Goal: Task Accomplishment & Management: Complete application form

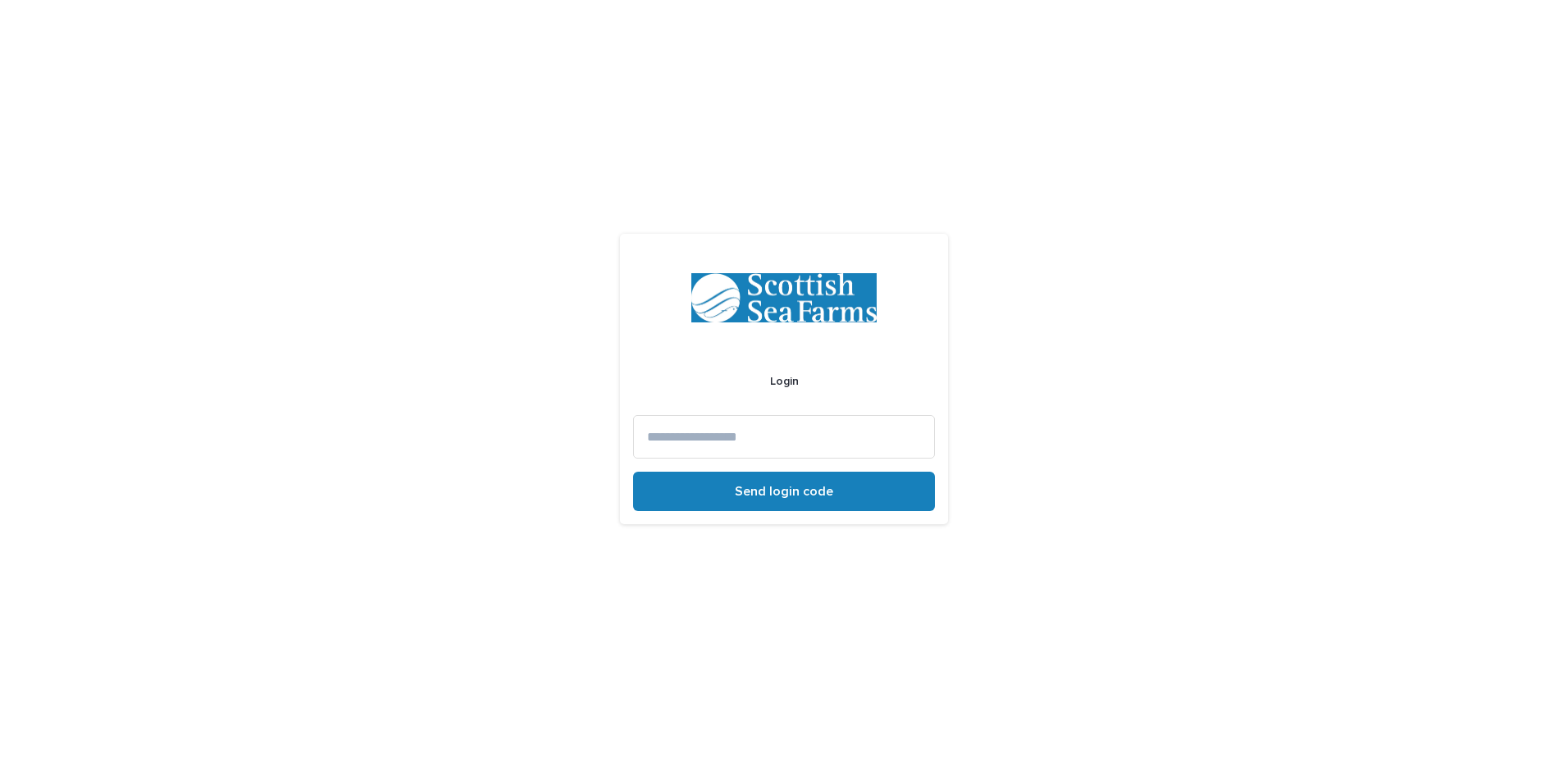
click at [762, 448] on input at bounding box center [784, 437] width 302 height 44
type input "**********"
click at [633, 472] on button "Send login code" at bounding box center [784, 491] width 302 height 39
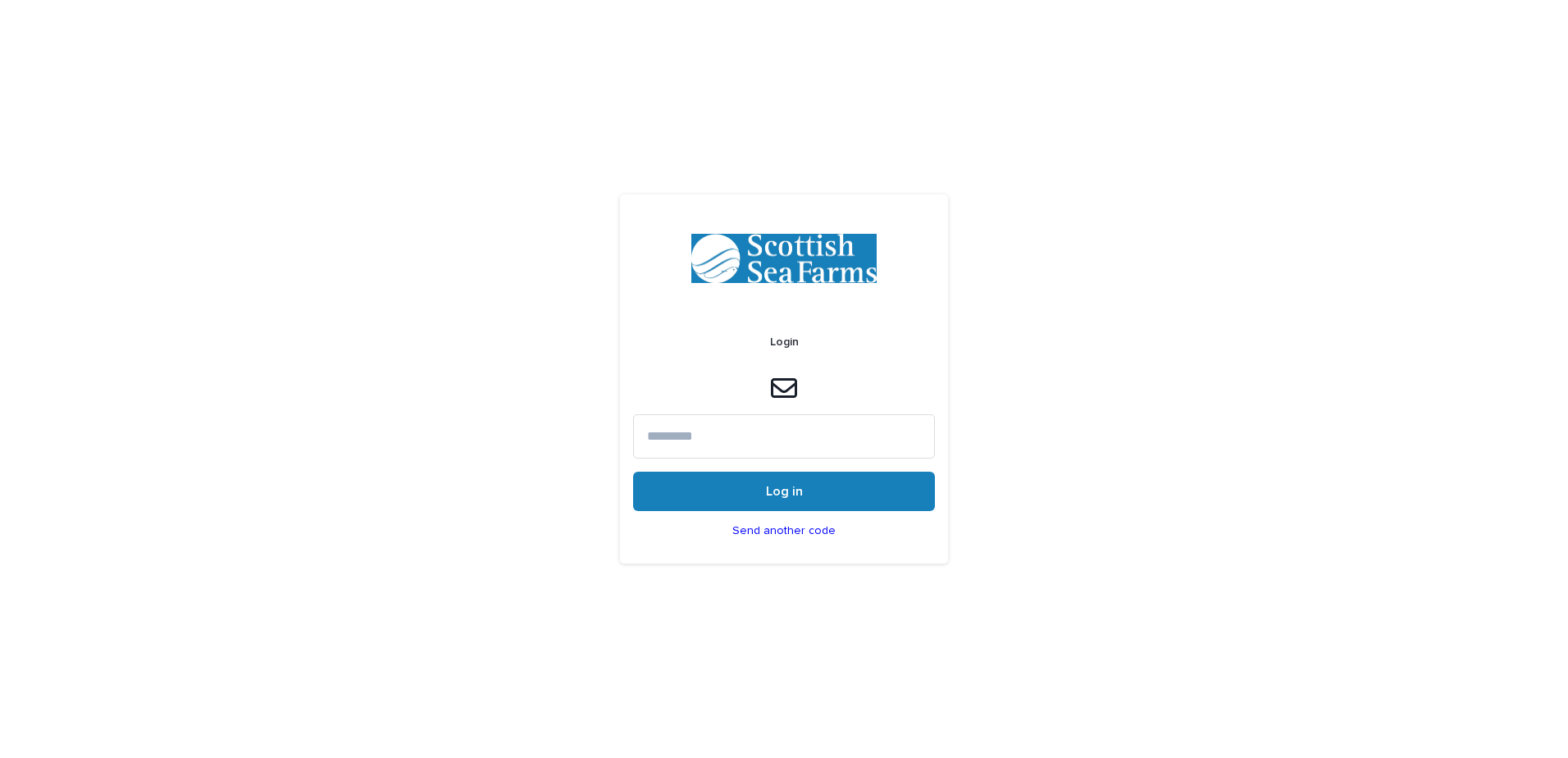
click at [762, 448] on input at bounding box center [784, 436] width 302 height 44
click at [1057, 326] on div "Login Log in Send another code" at bounding box center [784, 379] width 1568 height 758
click at [799, 440] on input at bounding box center [784, 436] width 302 height 44
paste input "******"
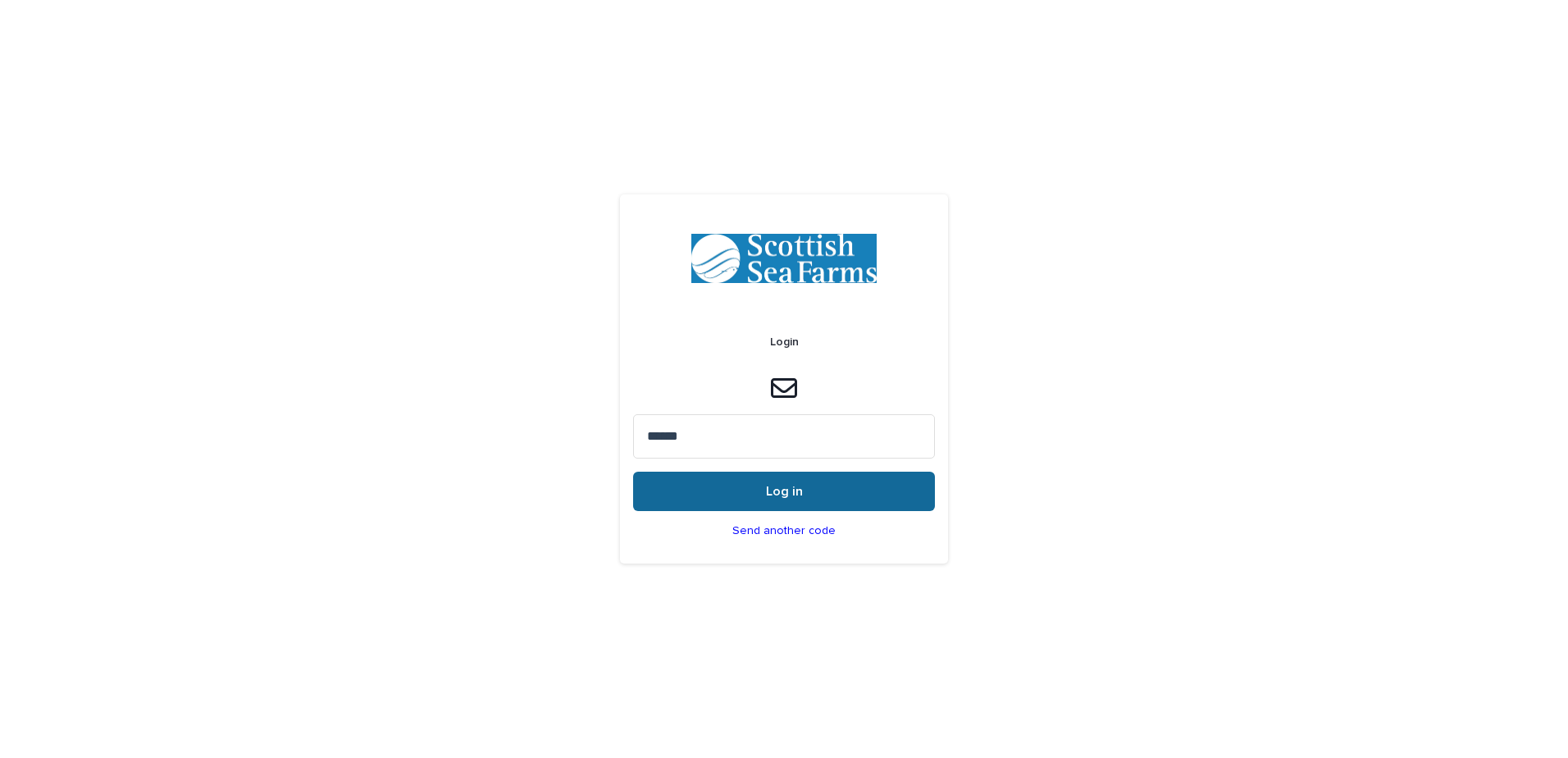
type input "******"
click at [769, 492] on span "Log in" at bounding box center [784, 491] width 37 height 13
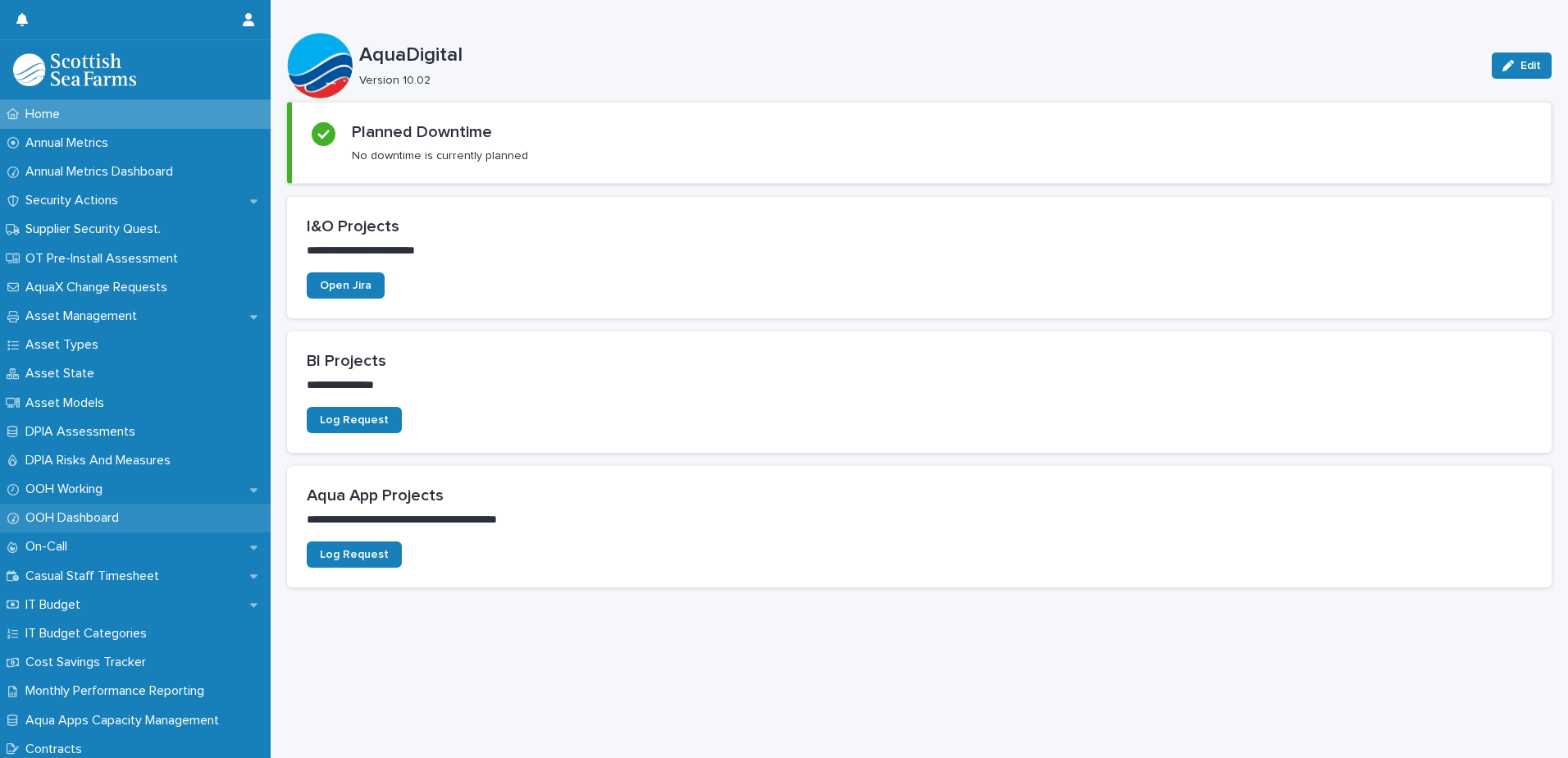
click at [66, 512] on p "OOH Dashboard" at bounding box center [75, 518] width 113 height 16
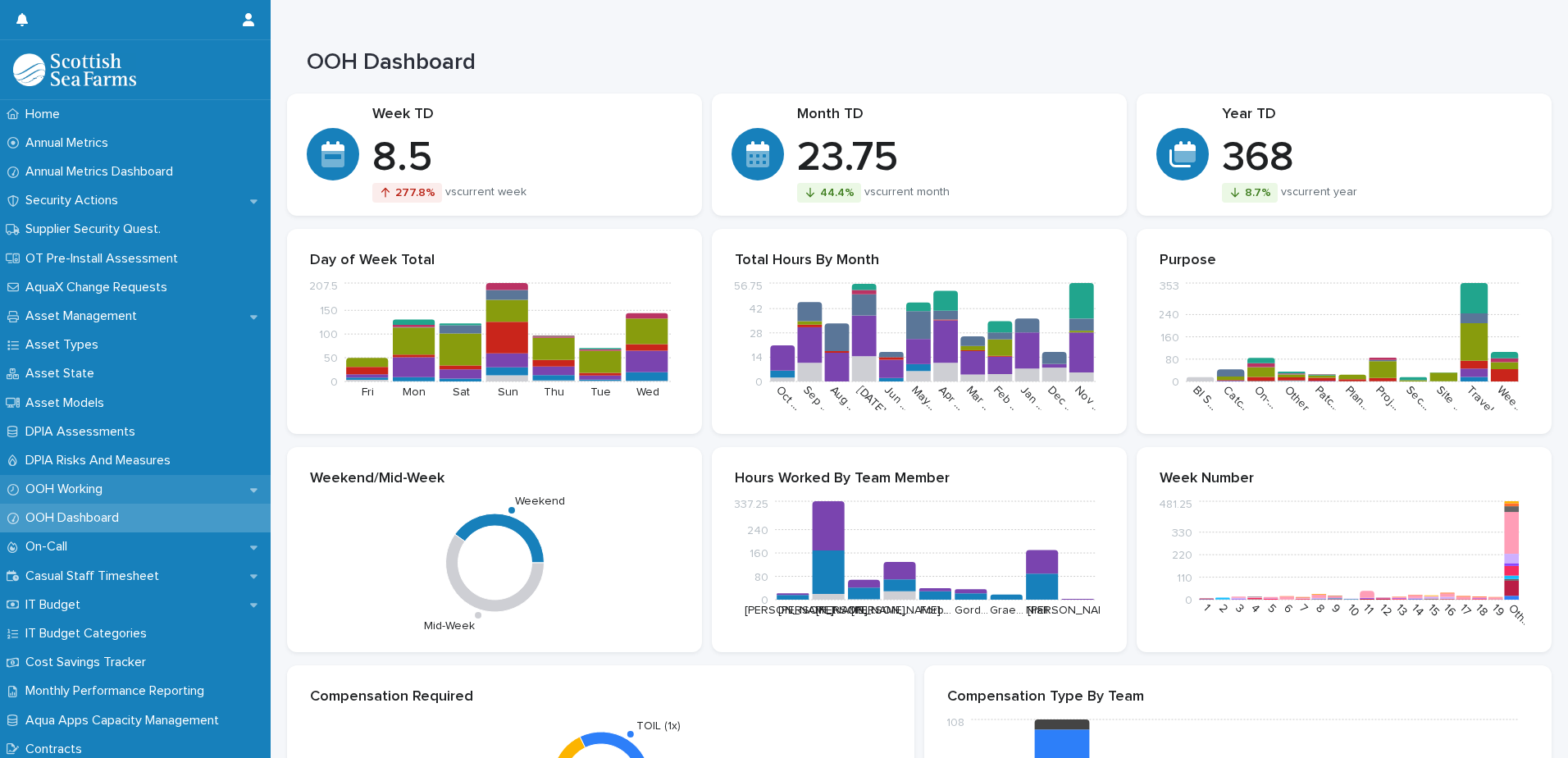
click at [69, 501] on div "OOH Working" at bounding box center [135, 489] width 271 height 28
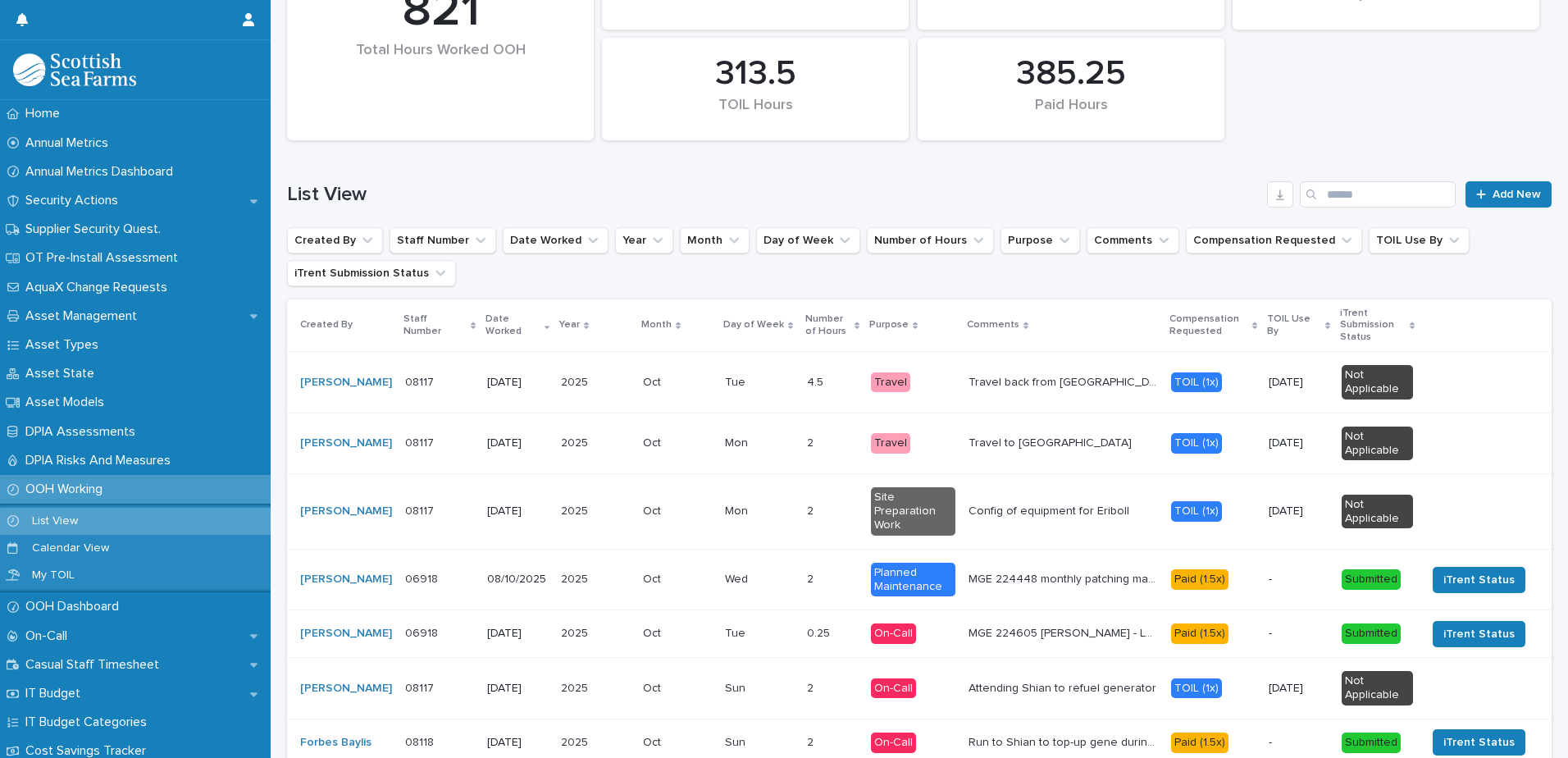
scroll to position [493, 0]
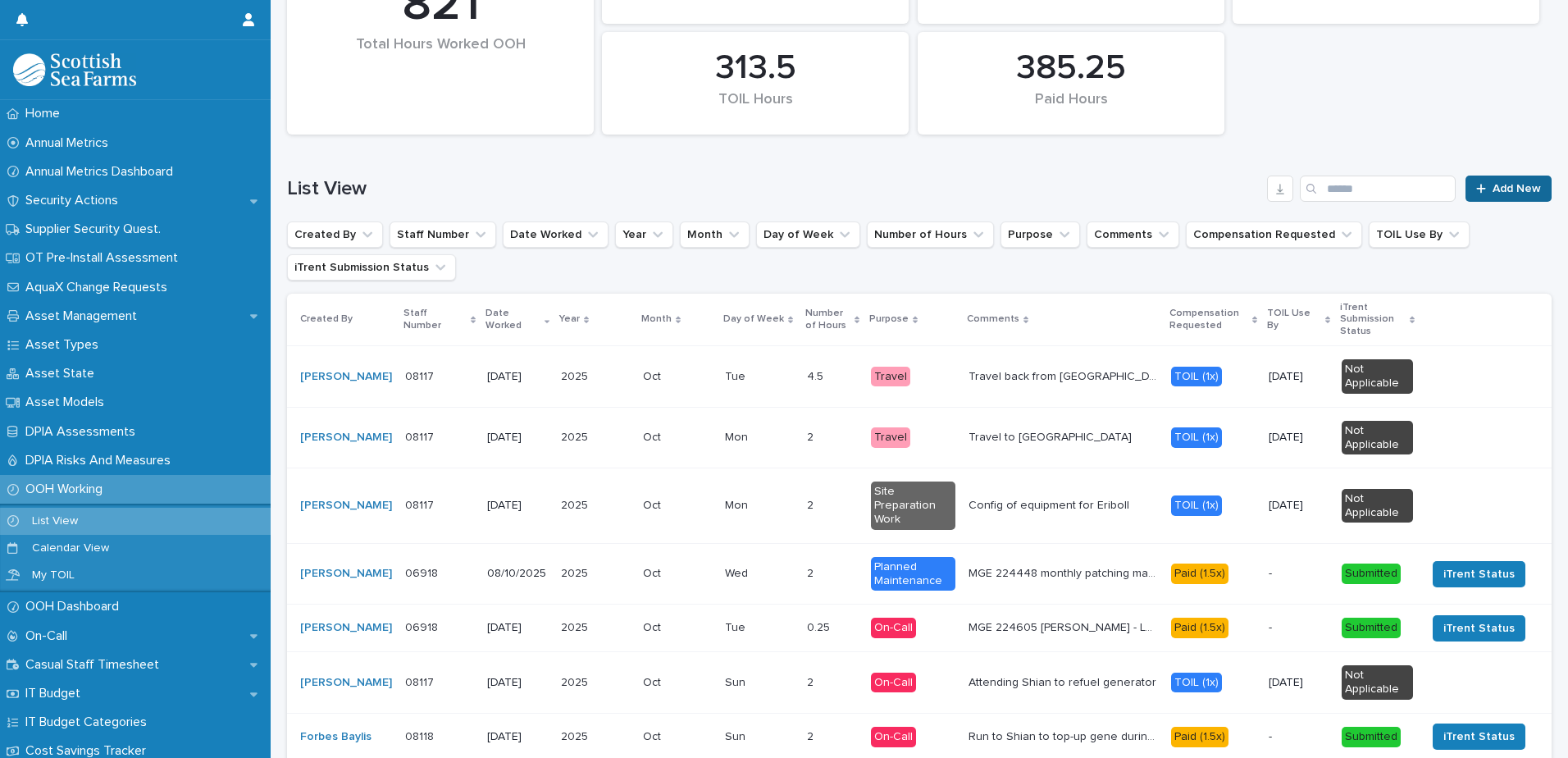
click at [1465, 179] on link "Add New" at bounding box center [1508, 188] width 86 height 26
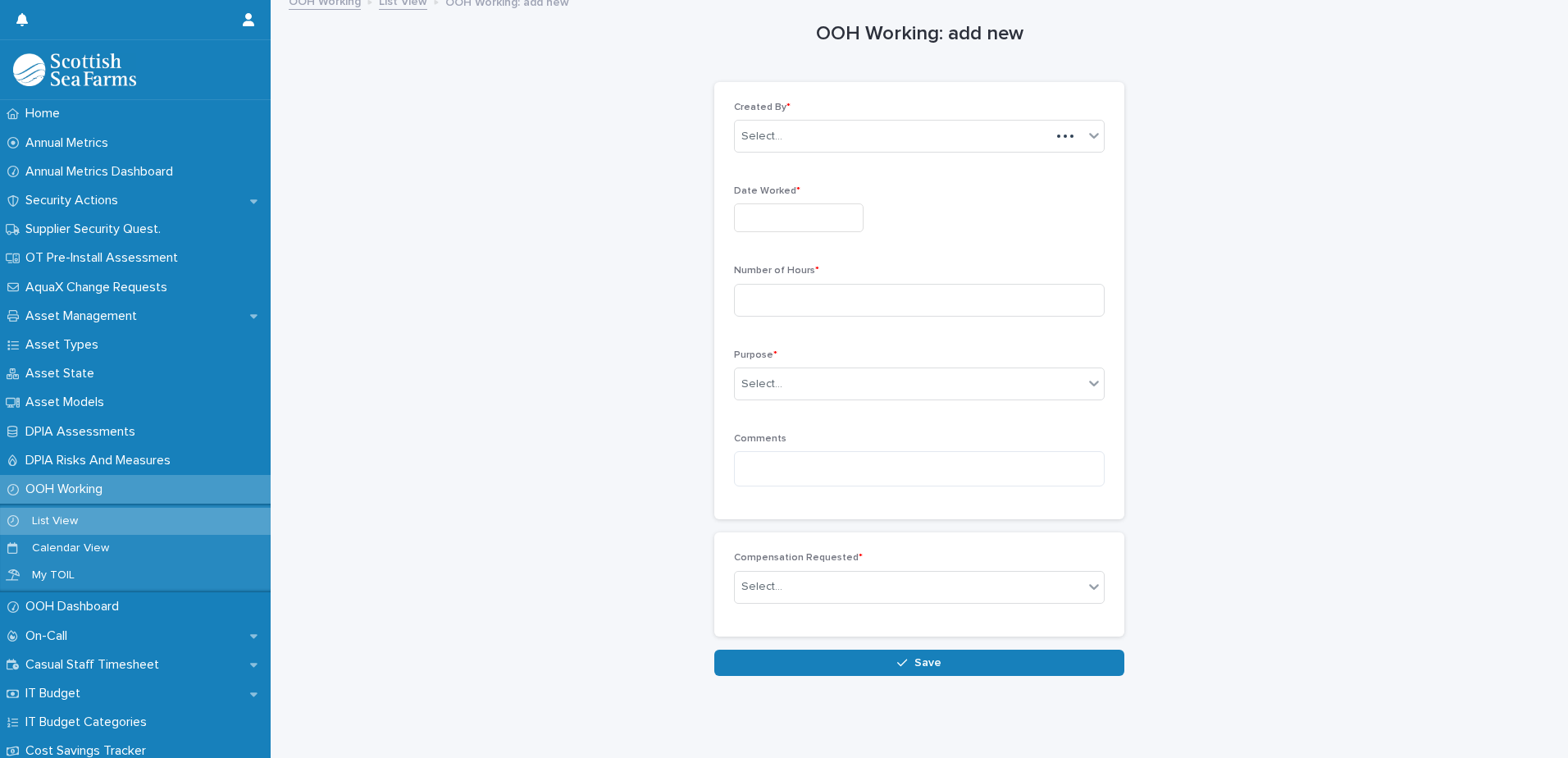
scroll to position [13, 0]
click at [856, 136] on div "Select..." at bounding box center [908, 136] width 349 height 27
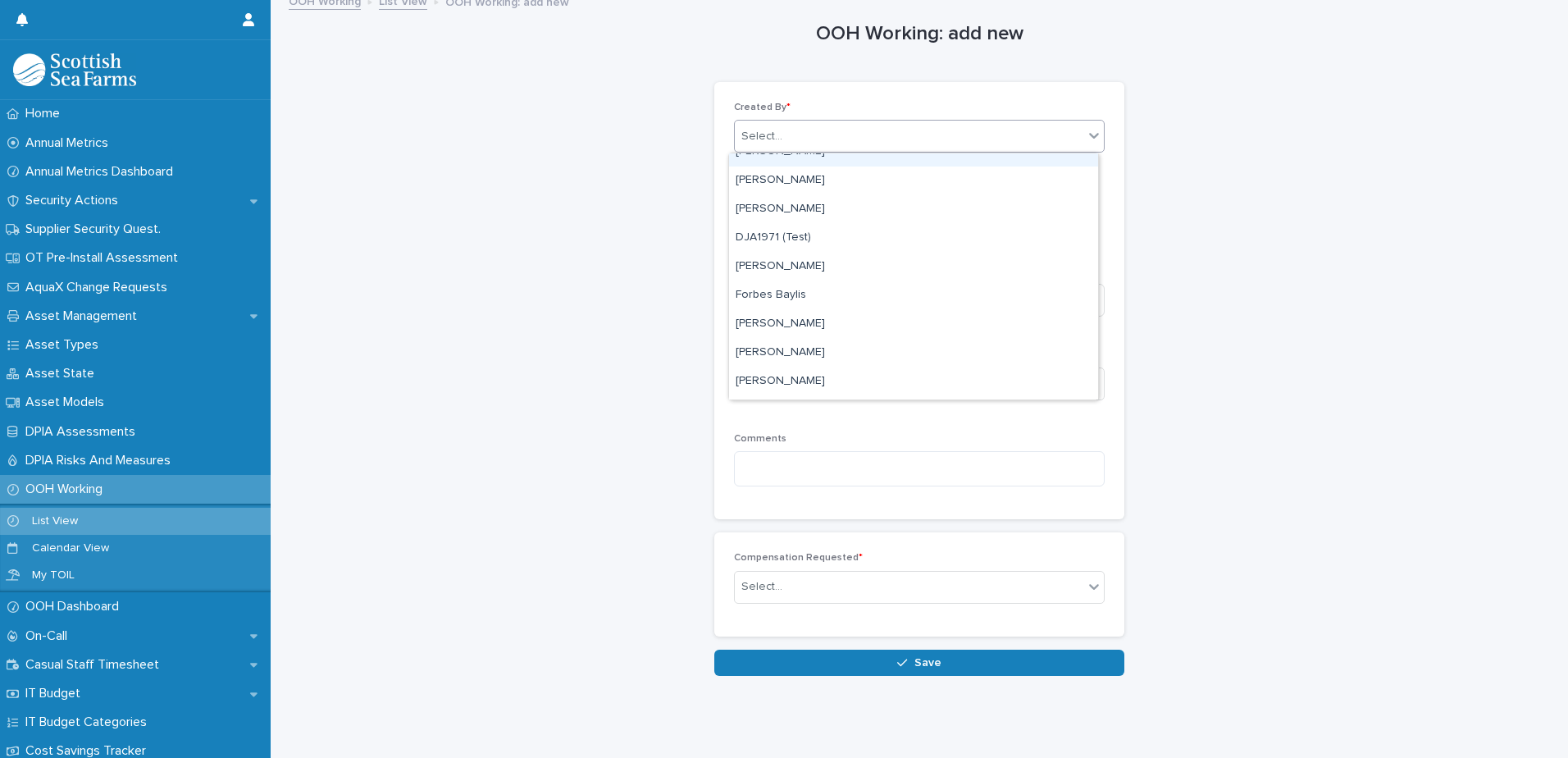
scroll to position [127, 0]
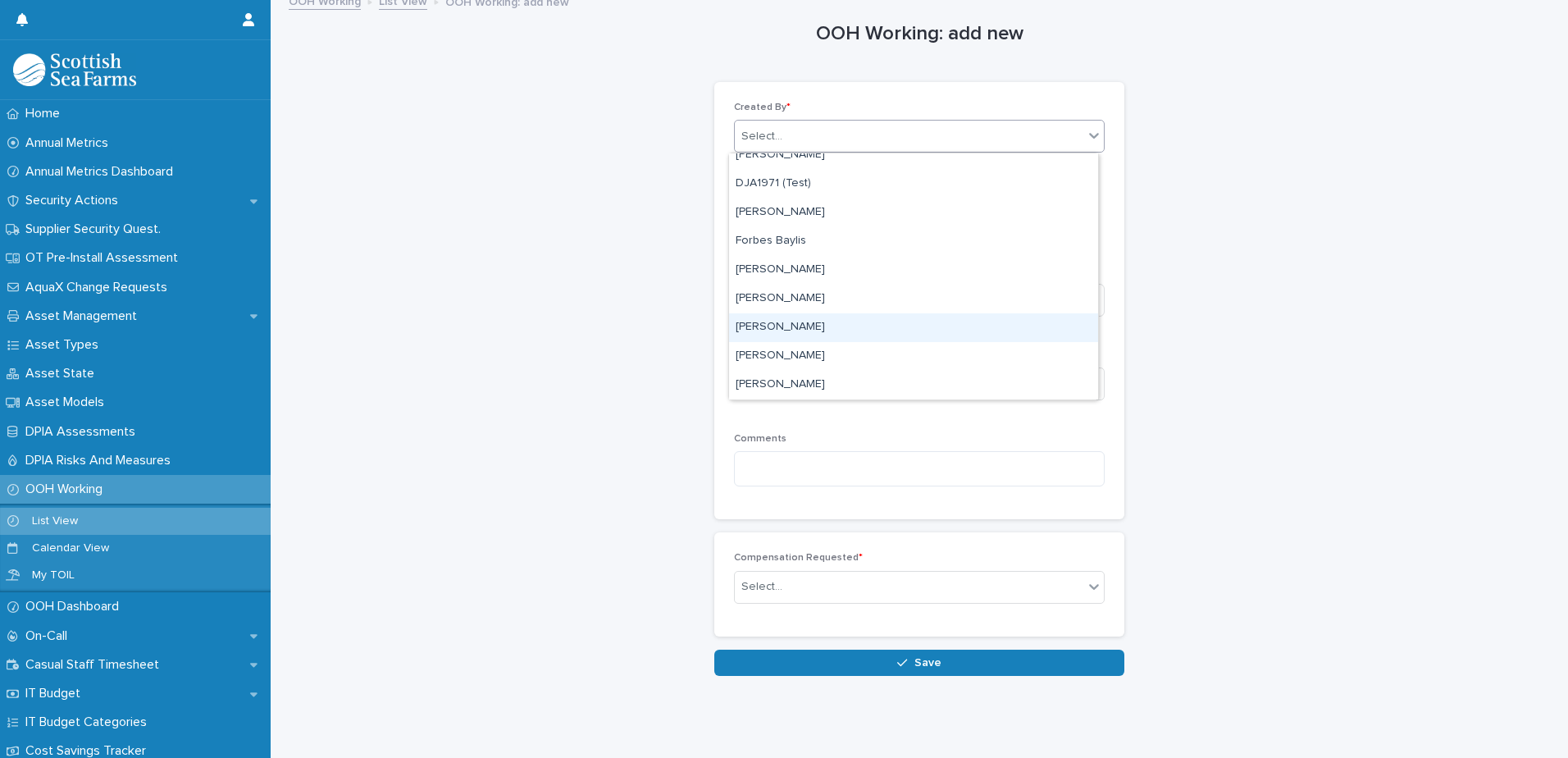
click at [917, 321] on div "[PERSON_NAME]" at bounding box center [913, 328] width 369 height 28
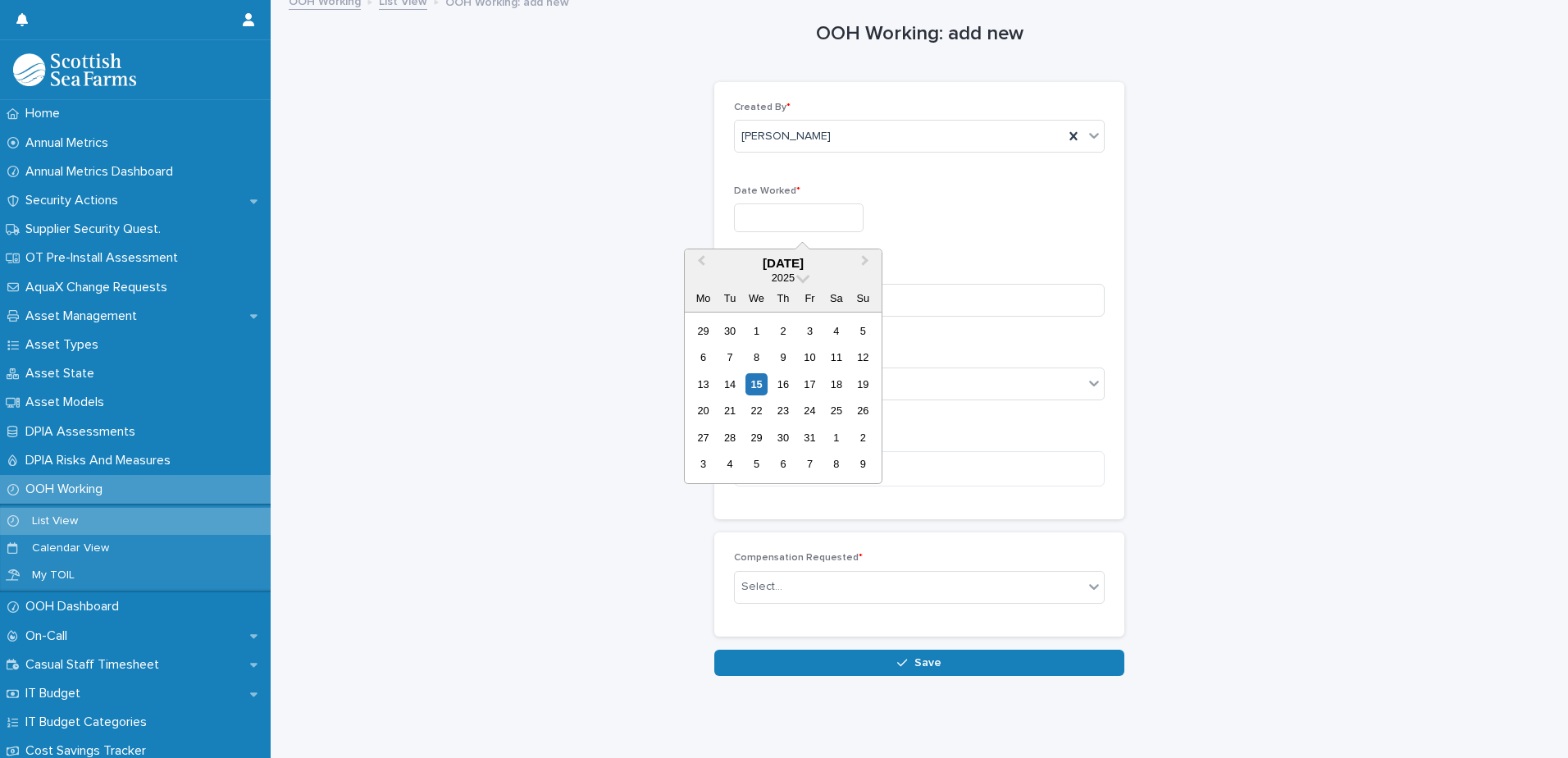
click at [798, 218] on input "text" at bounding box center [798, 218] width 130 height 28
click at [731, 385] on div "14" at bounding box center [729, 384] width 22 height 22
type input "**********"
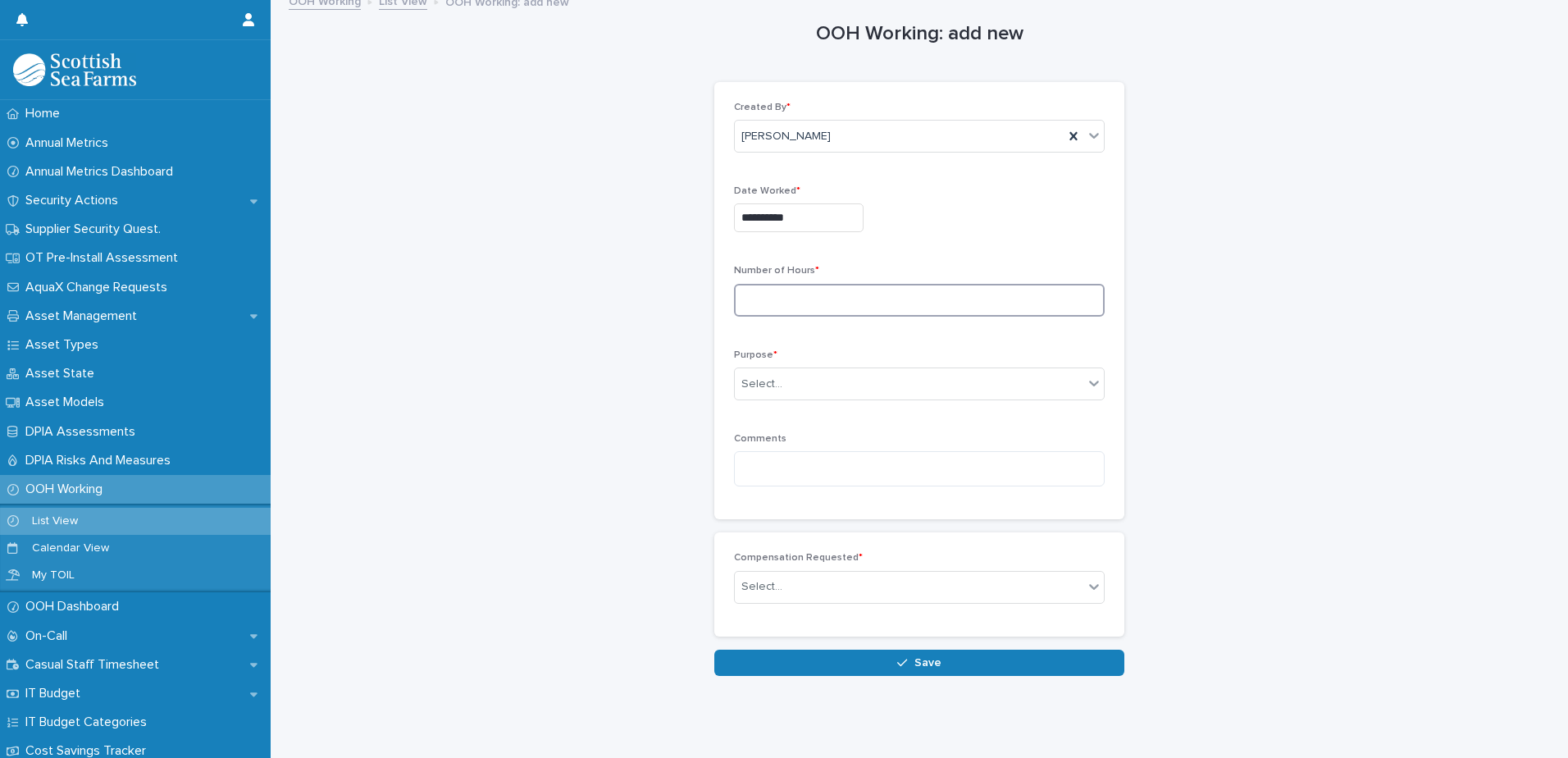
click at [808, 312] on input at bounding box center [918, 300] width 370 height 33
type input "*"
click at [804, 371] on div "Select..." at bounding box center [908, 384] width 349 height 27
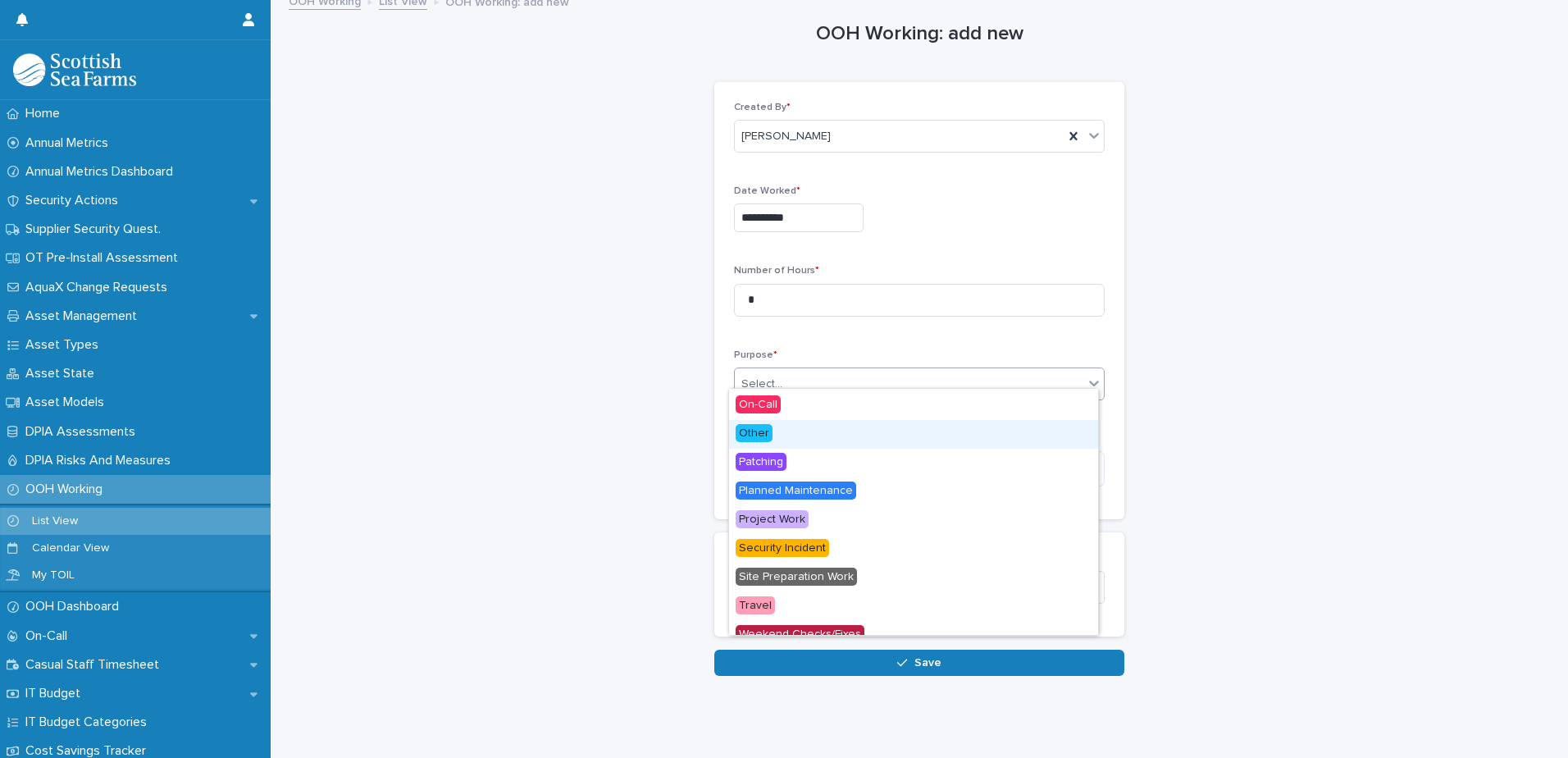
scroll to position [69, 0]
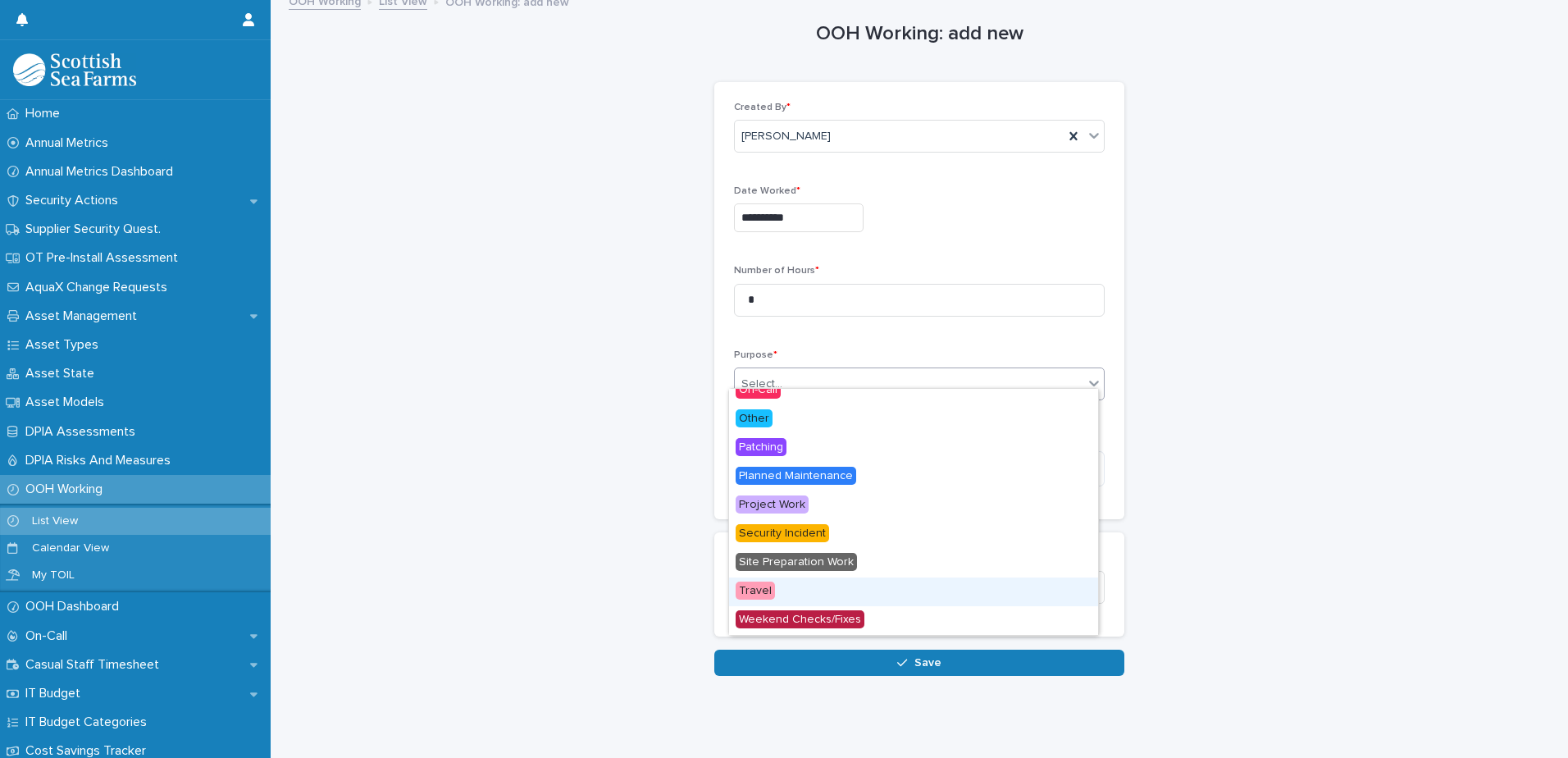
click at [928, 584] on div "Travel" at bounding box center [913, 592] width 369 height 28
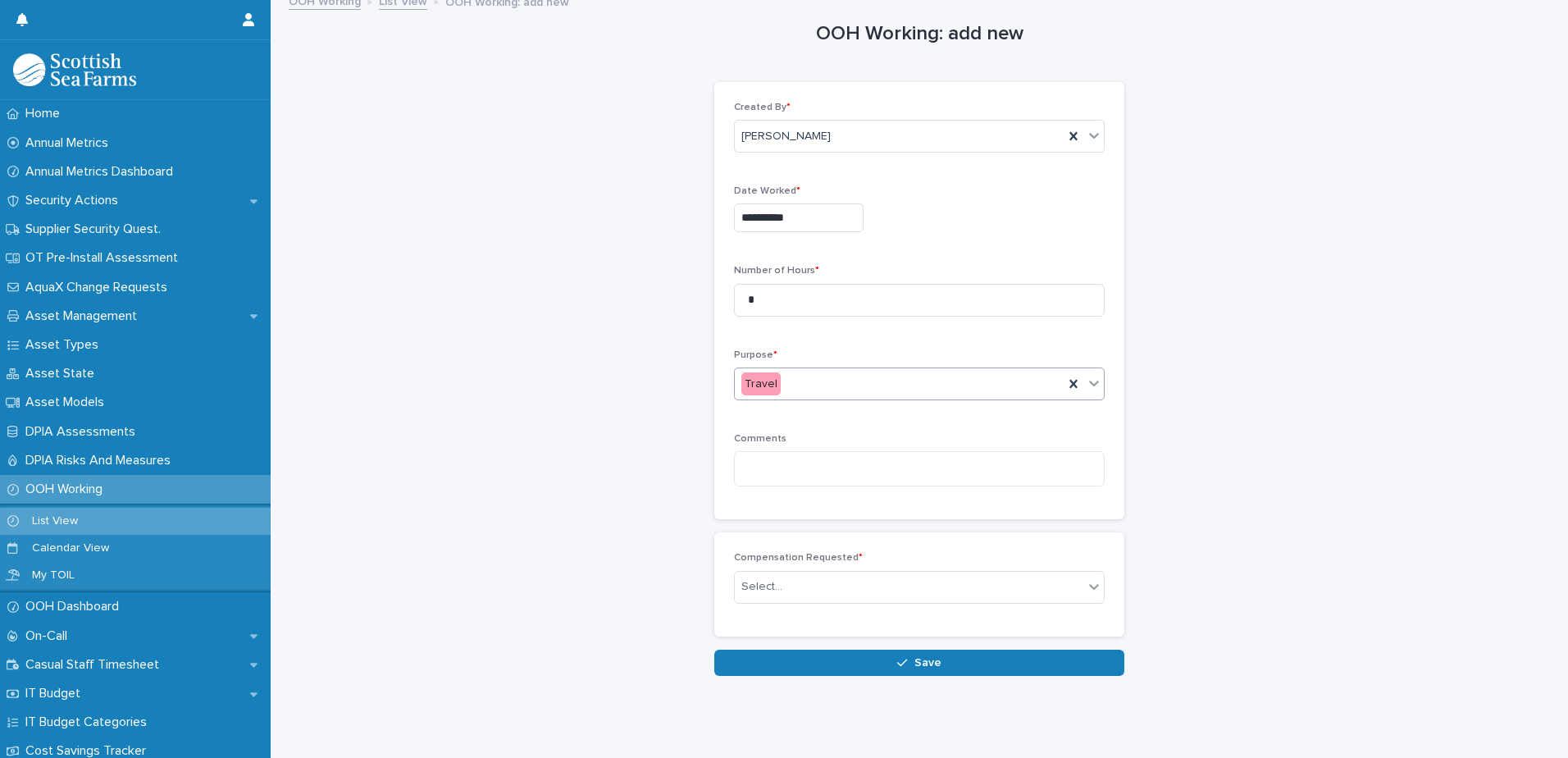
click at [844, 476] on div "Comments" at bounding box center [918, 466] width 370 height 66
click at [835, 468] on textarea at bounding box center [918, 469] width 370 height 35
type textarea "**********"
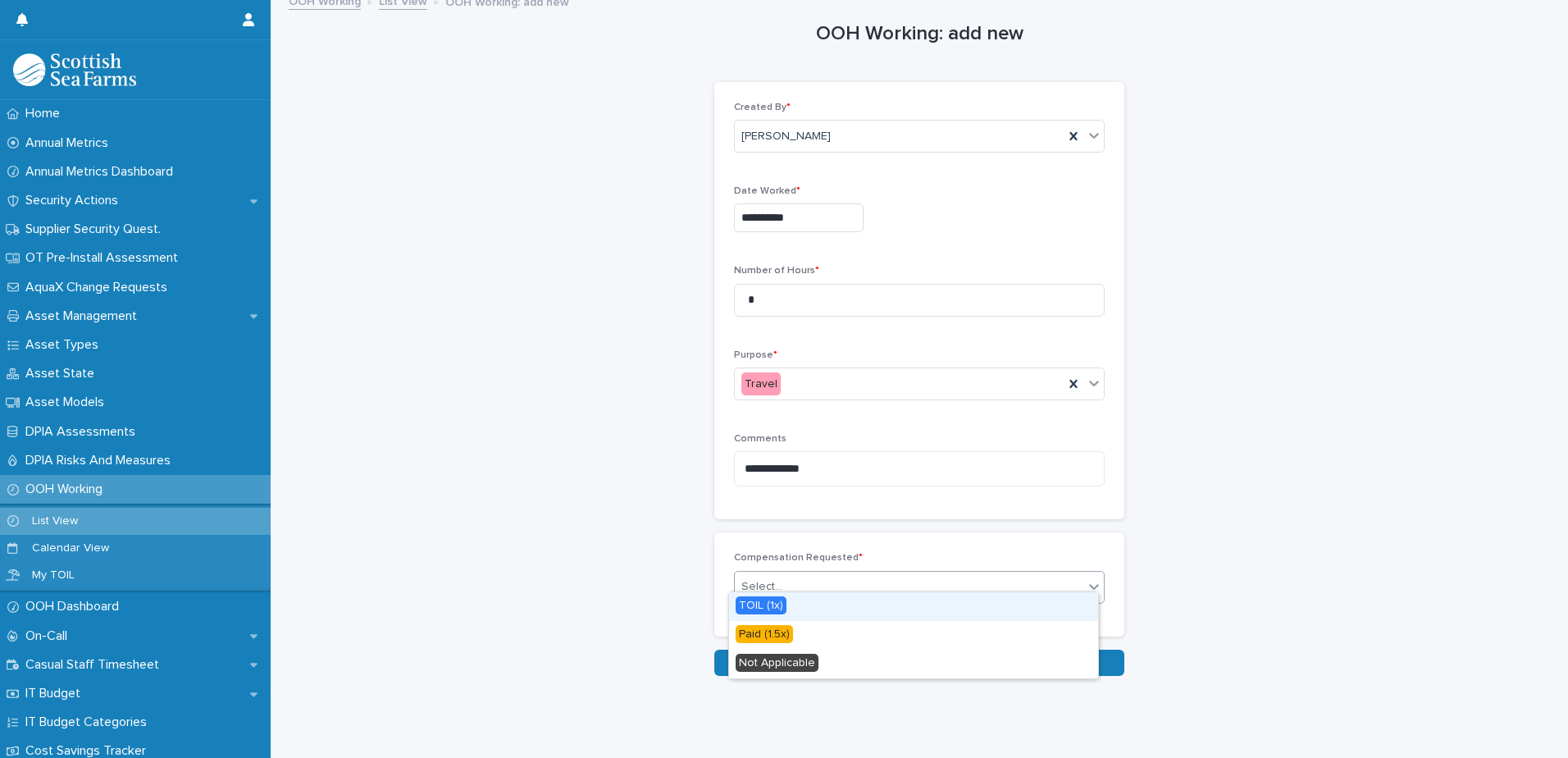
click at [905, 576] on div "Select..." at bounding box center [908, 586] width 349 height 27
click at [768, 628] on span "Paid (1.5x)" at bounding box center [764, 634] width 58 height 18
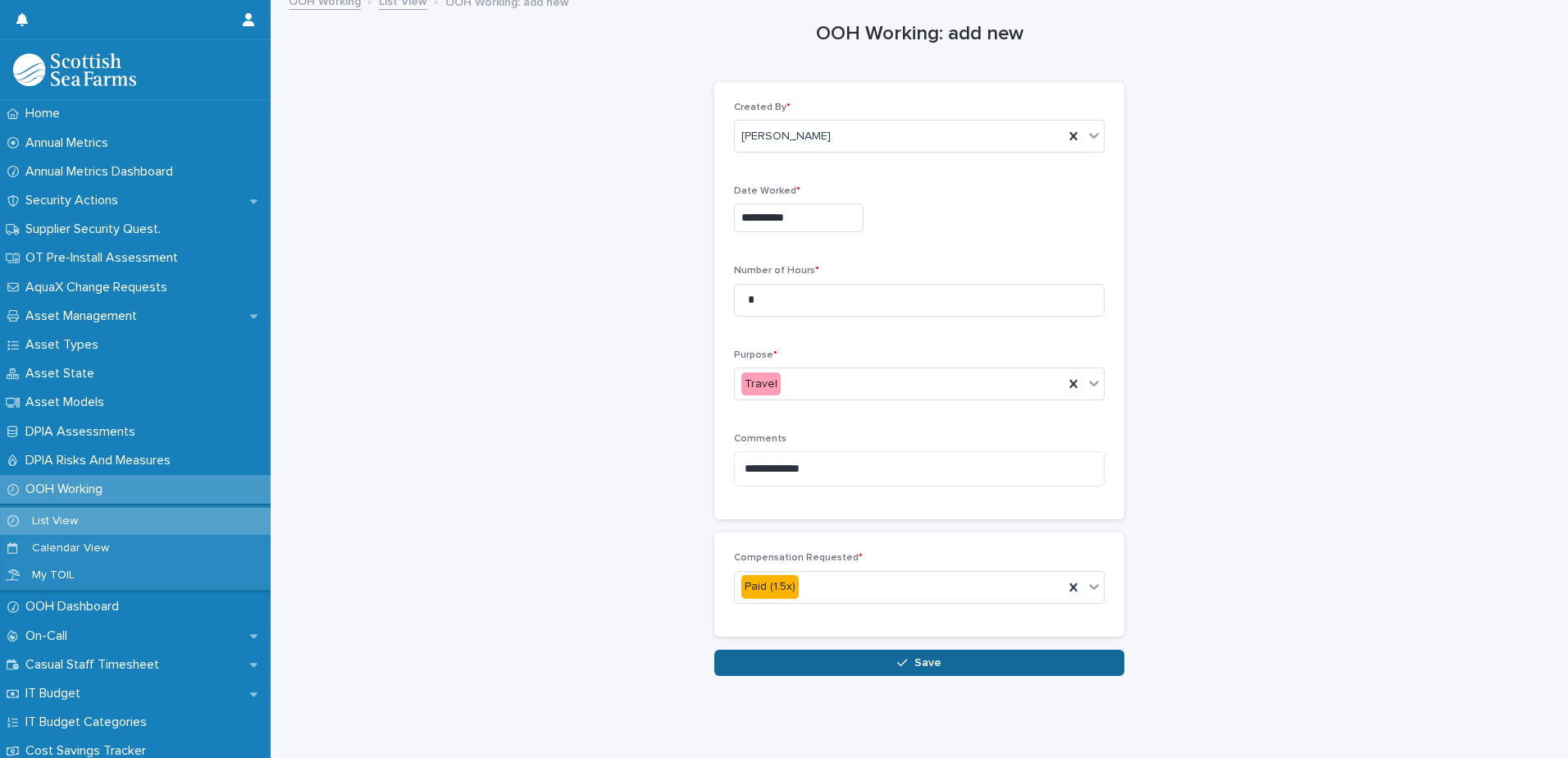
click at [819, 650] on button "Save" at bounding box center [919, 662] width 410 height 26
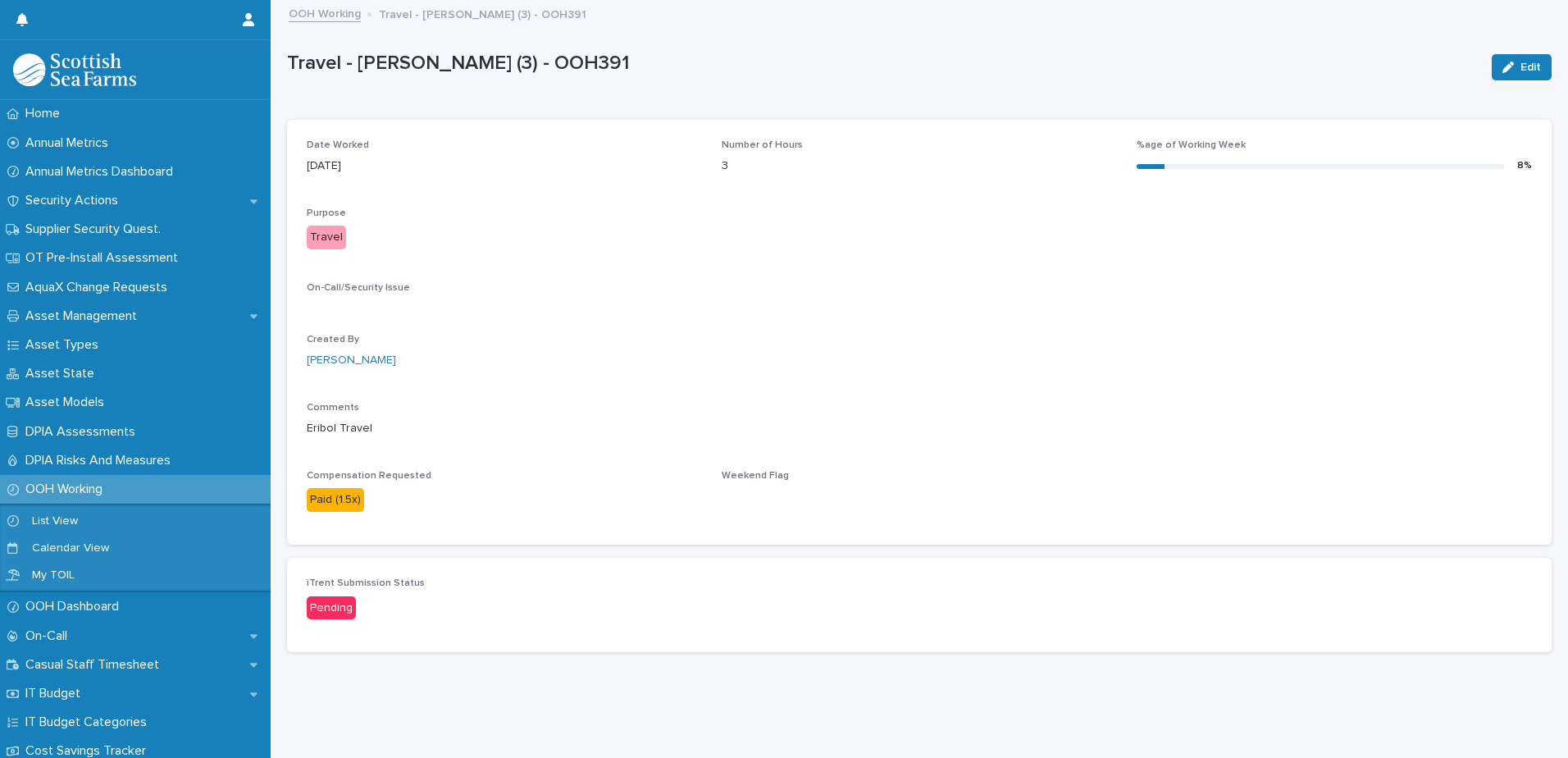
click at [335, 18] on link "OOH Working" at bounding box center [324, 13] width 72 height 19
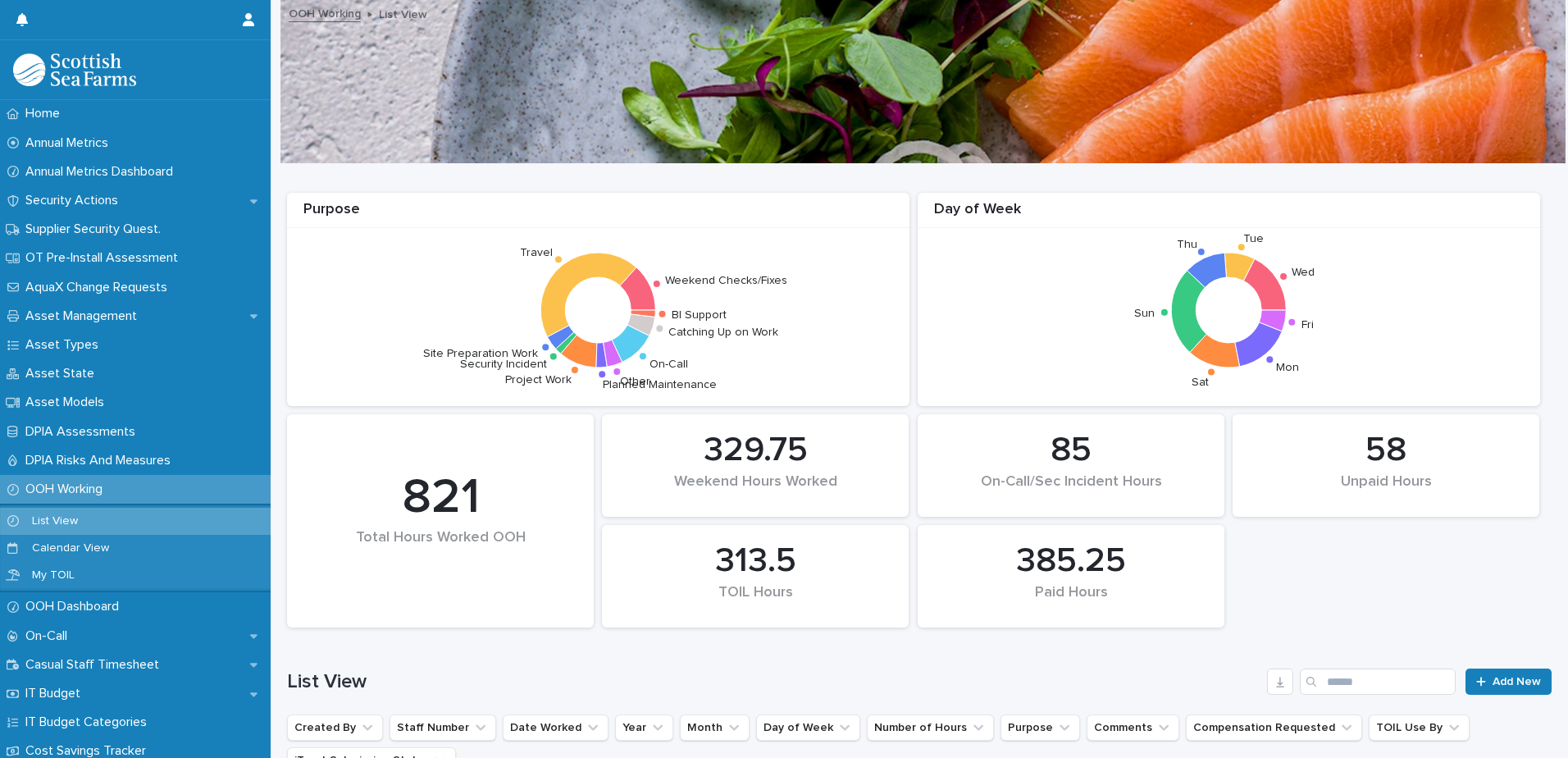
click at [1474, 656] on div "List View Add New" at bounding box center [919, 675] width 1264 height 79
click at [1480, 673] on link "Add New" at bounding box center [1508, 681] width 86 height 26
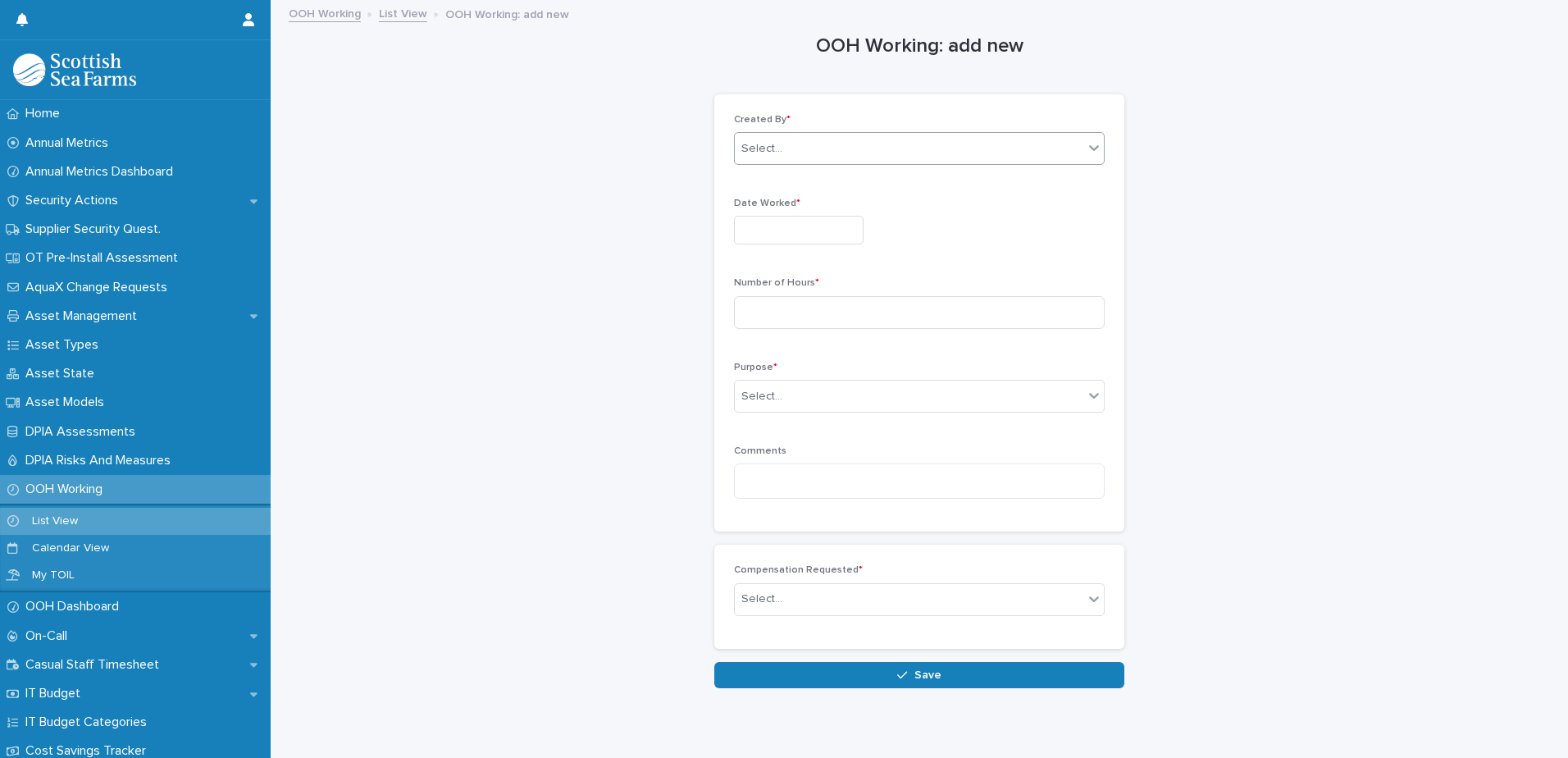
click at [763, 154] on div "Select..." at bounding box center [761, 149] width 41 height 18
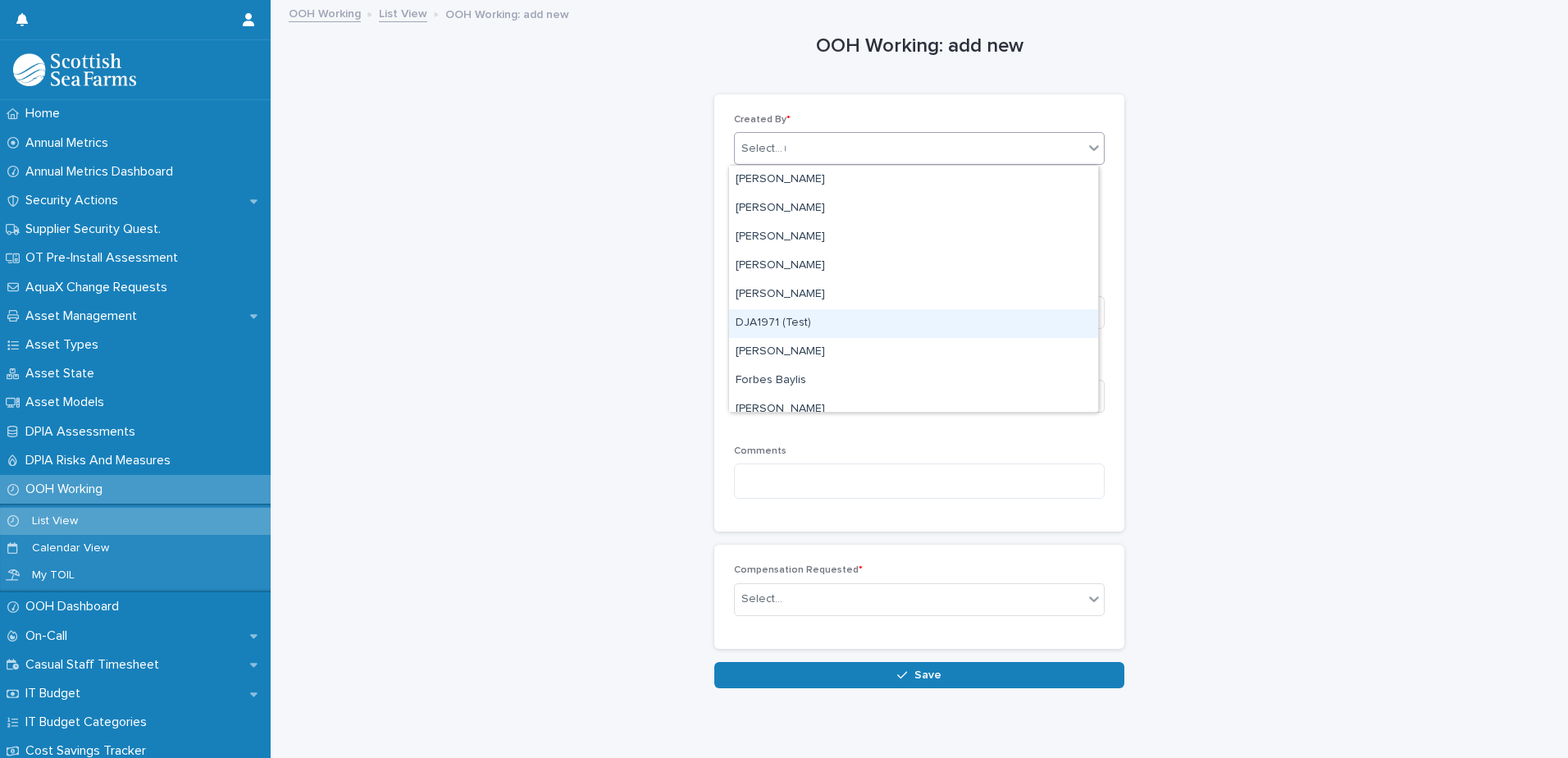
type input "**"
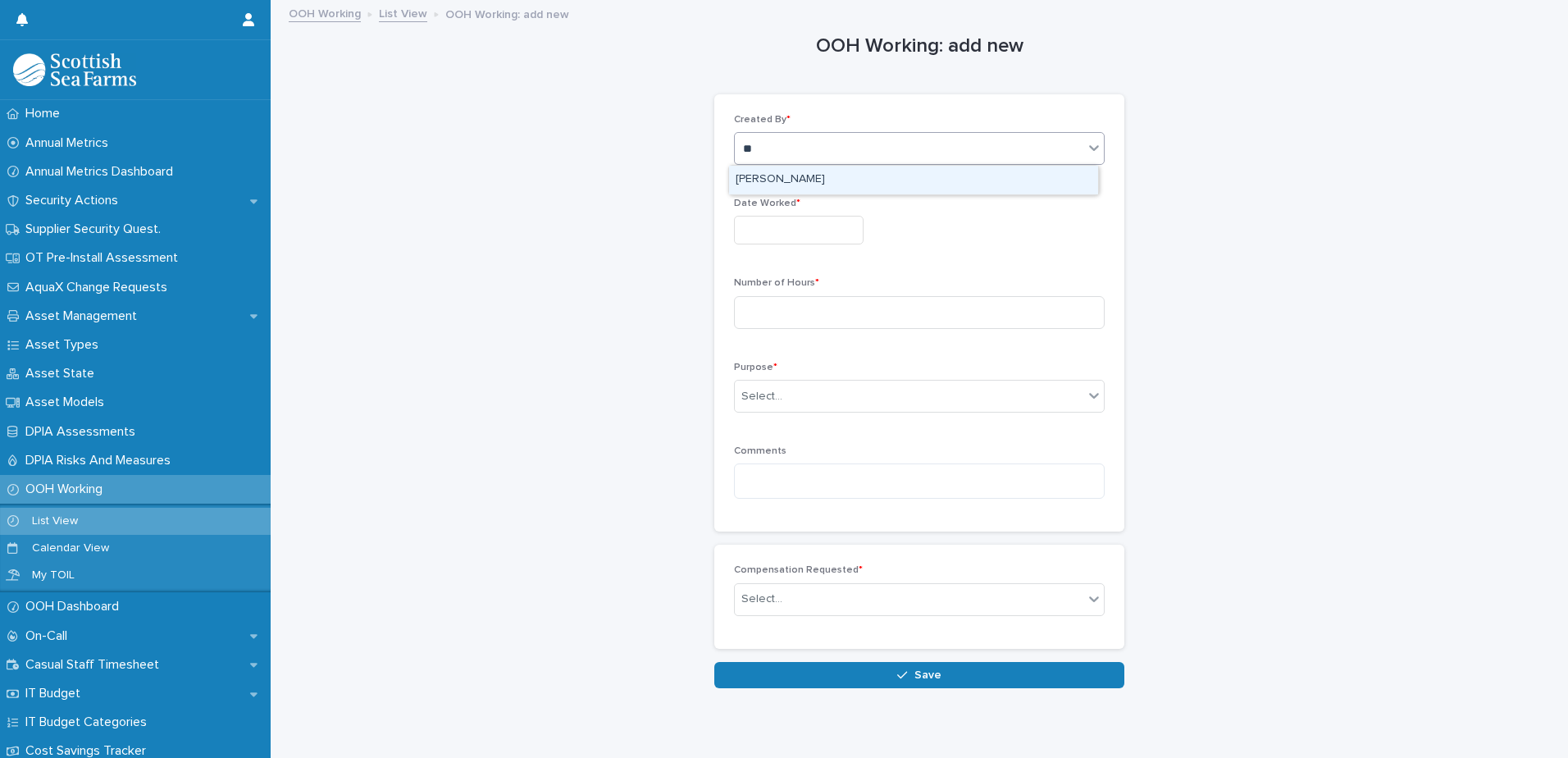
click at [748, 172] on div "[PERSON_NAME]" at bounding box center [913, 180] width 369 height 28
click at [765, 227] on input "text" at bounding box center [798, 230] width 130 height 28
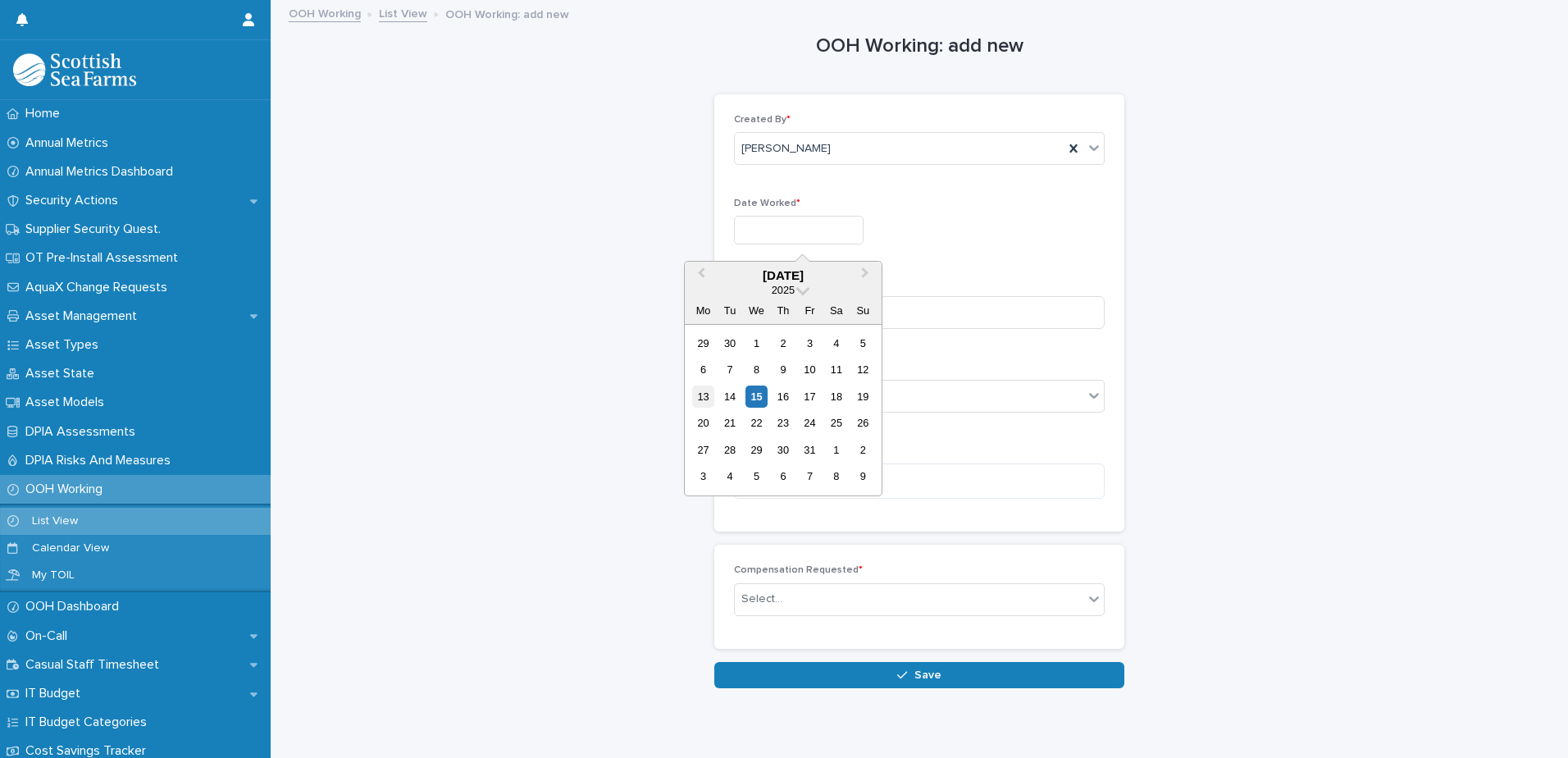
click at [697, 402] on div "13" at bounding box center [702, 397] width 22 height 22
type input "**********"
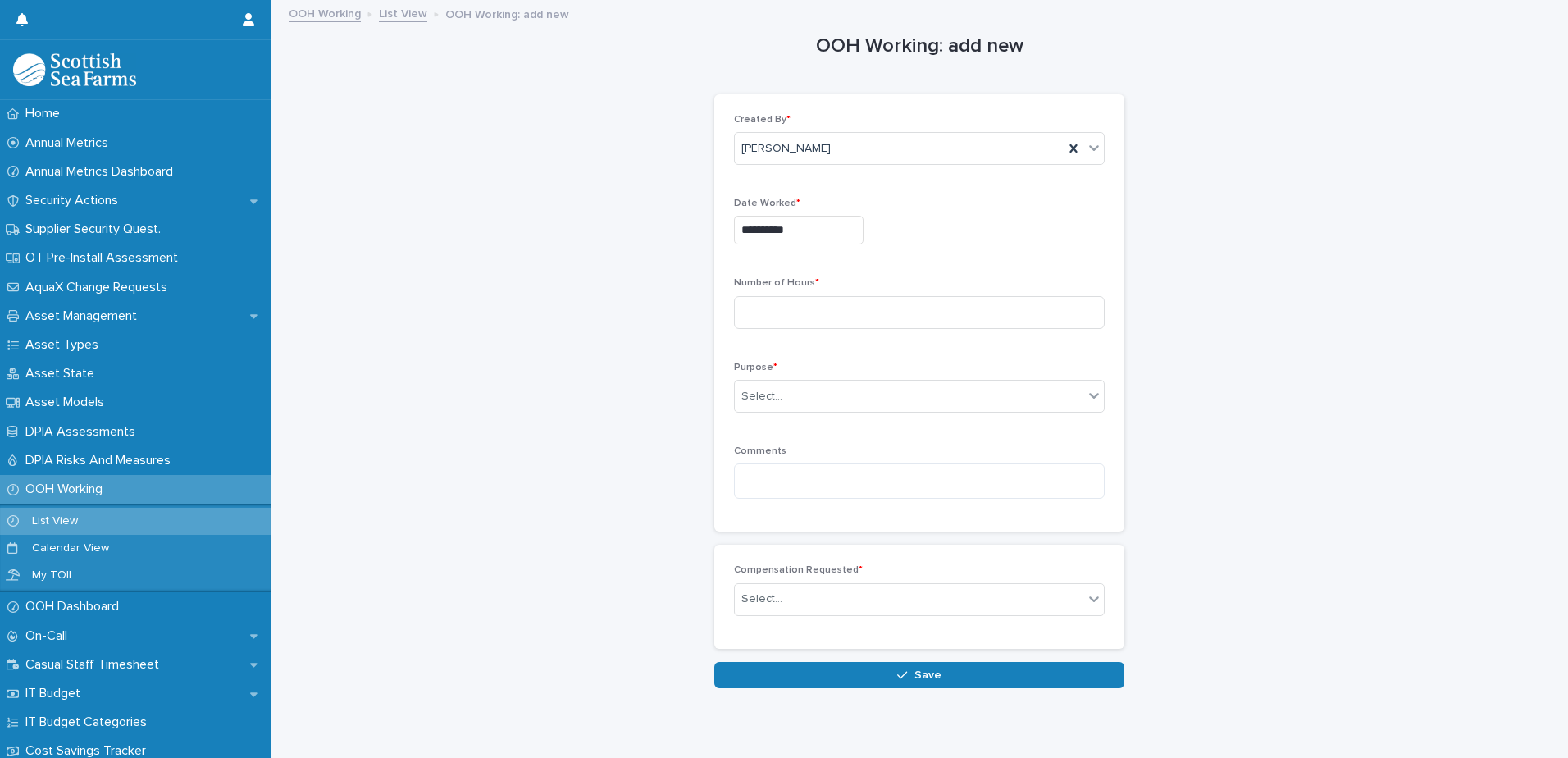
click at [797, 337] on div "Number of Hours *" at bounding box center [918, 309] width 370 height 64
click at [818, 317] on input at bounding box center [918, 312] width 370 height 33
type input "***"
click at [790, 412] on body "**********" at bounding box center [784, 379] width 1568 height 758
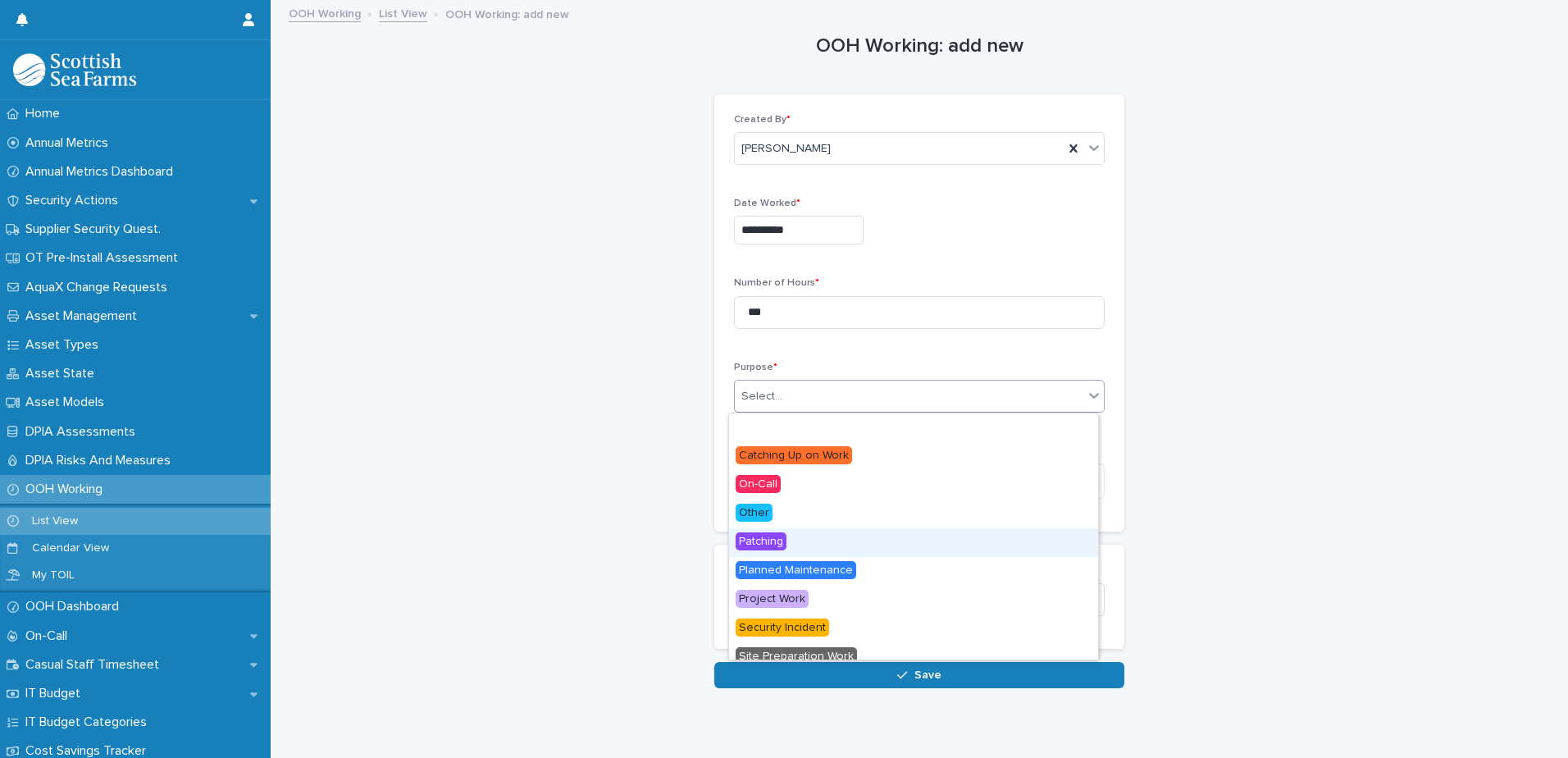
scroll to position [69, 0]
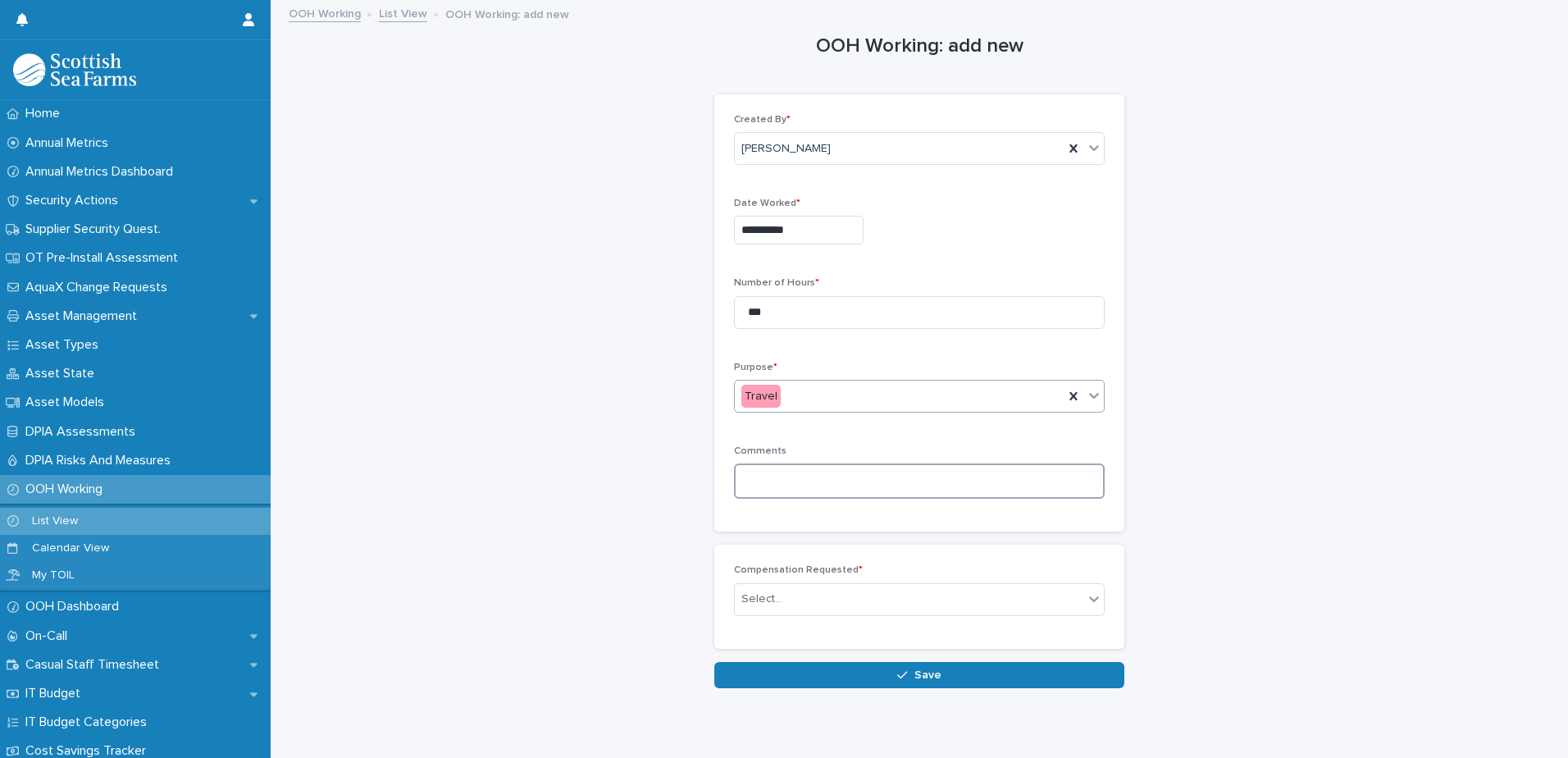
click at [758, 477] on textarea at bounding box center [918, 481] width 370 height 35
type textarea "*"
type textarea "**********"
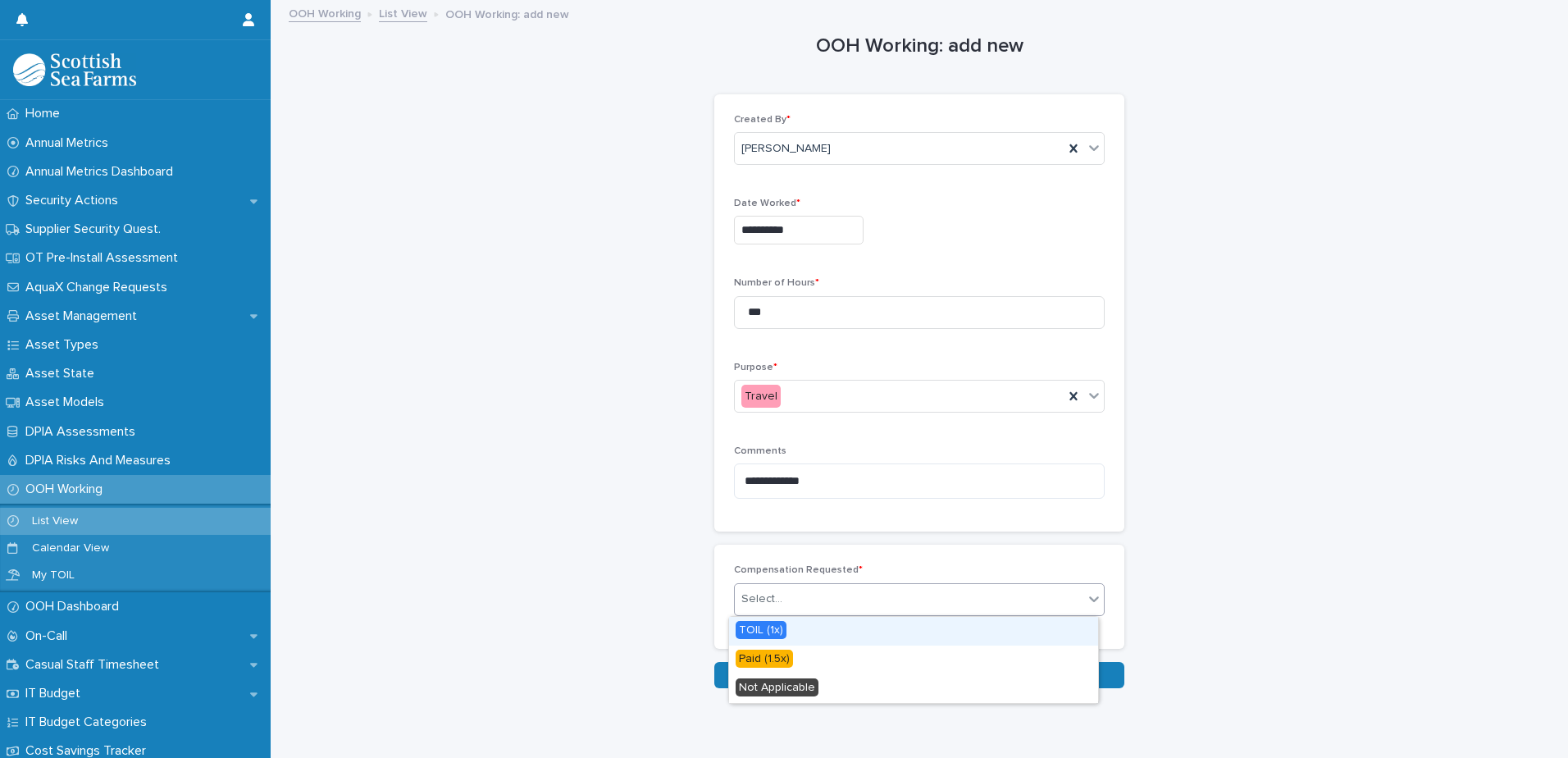
click at [796, 607] on div "Select..." at bounding box center [908, 599] width 349 height 27
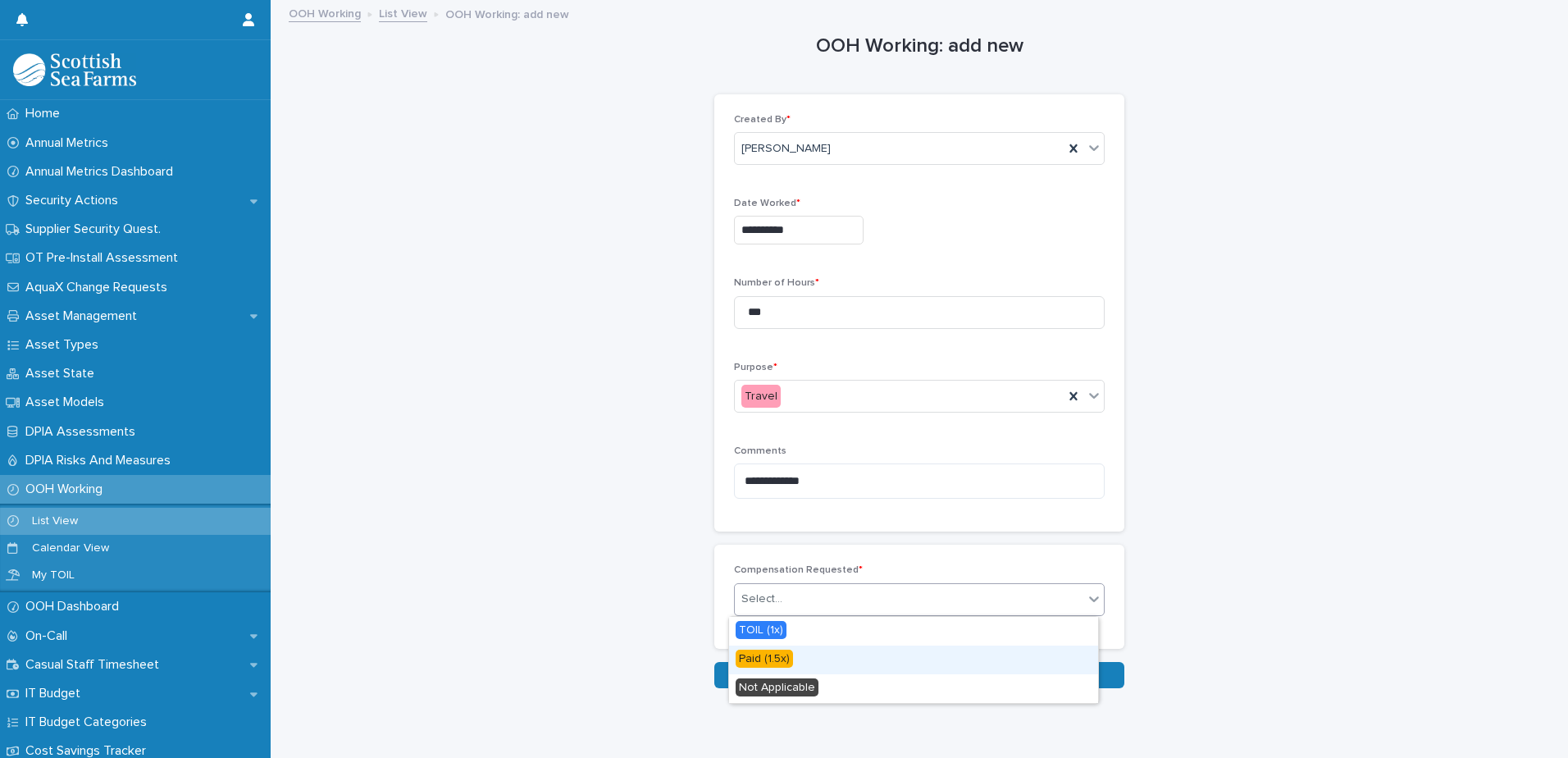
click at [767, 656] on span "Paid (1.5x)" at bounding box center [764, 658] width 58 height 18
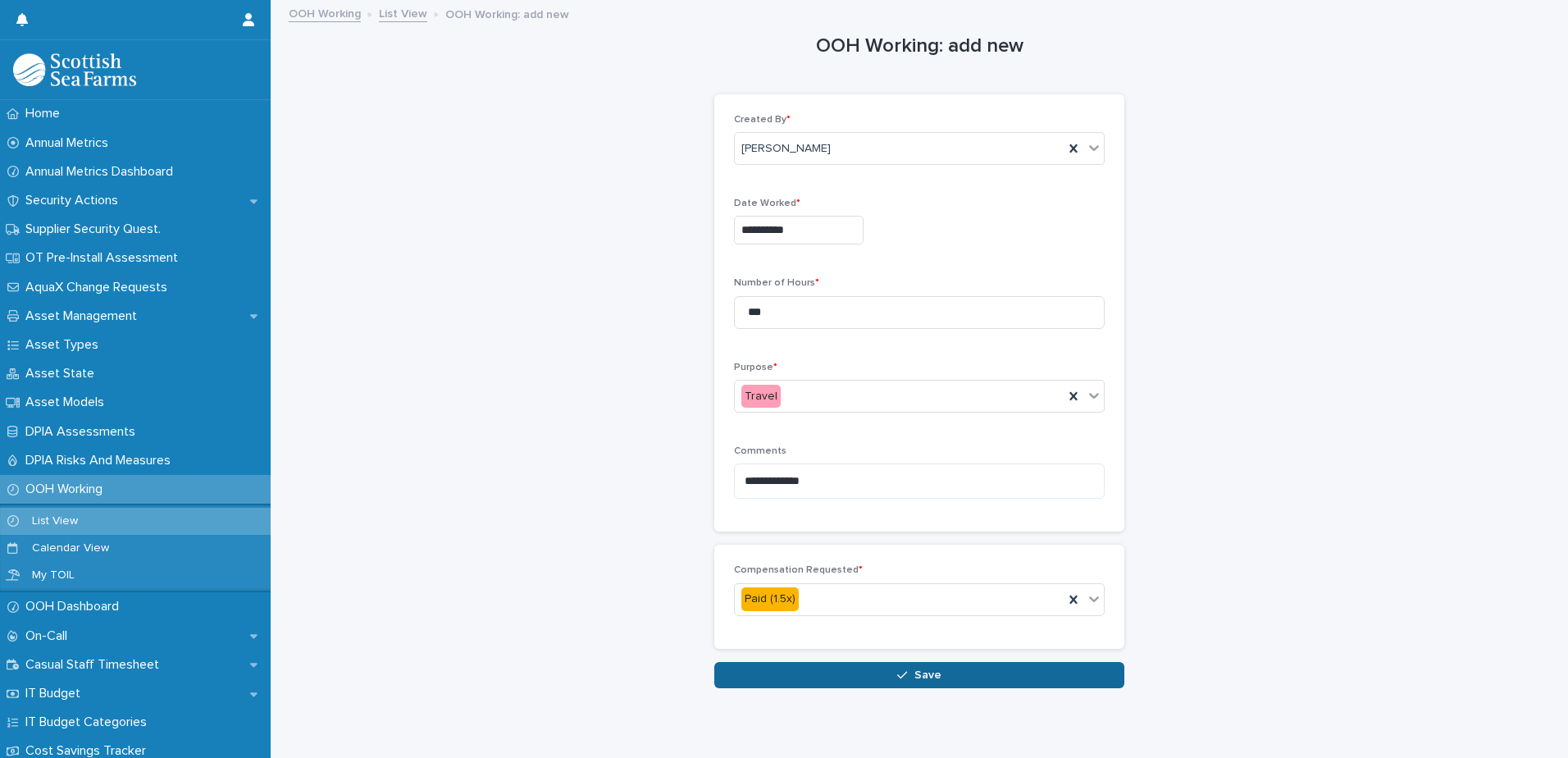
click at [801, 678] on button "Save" at bounding box center [919, 674] width 410 height 26
